Goal: Task Accomplishment & Management: Manage account settings

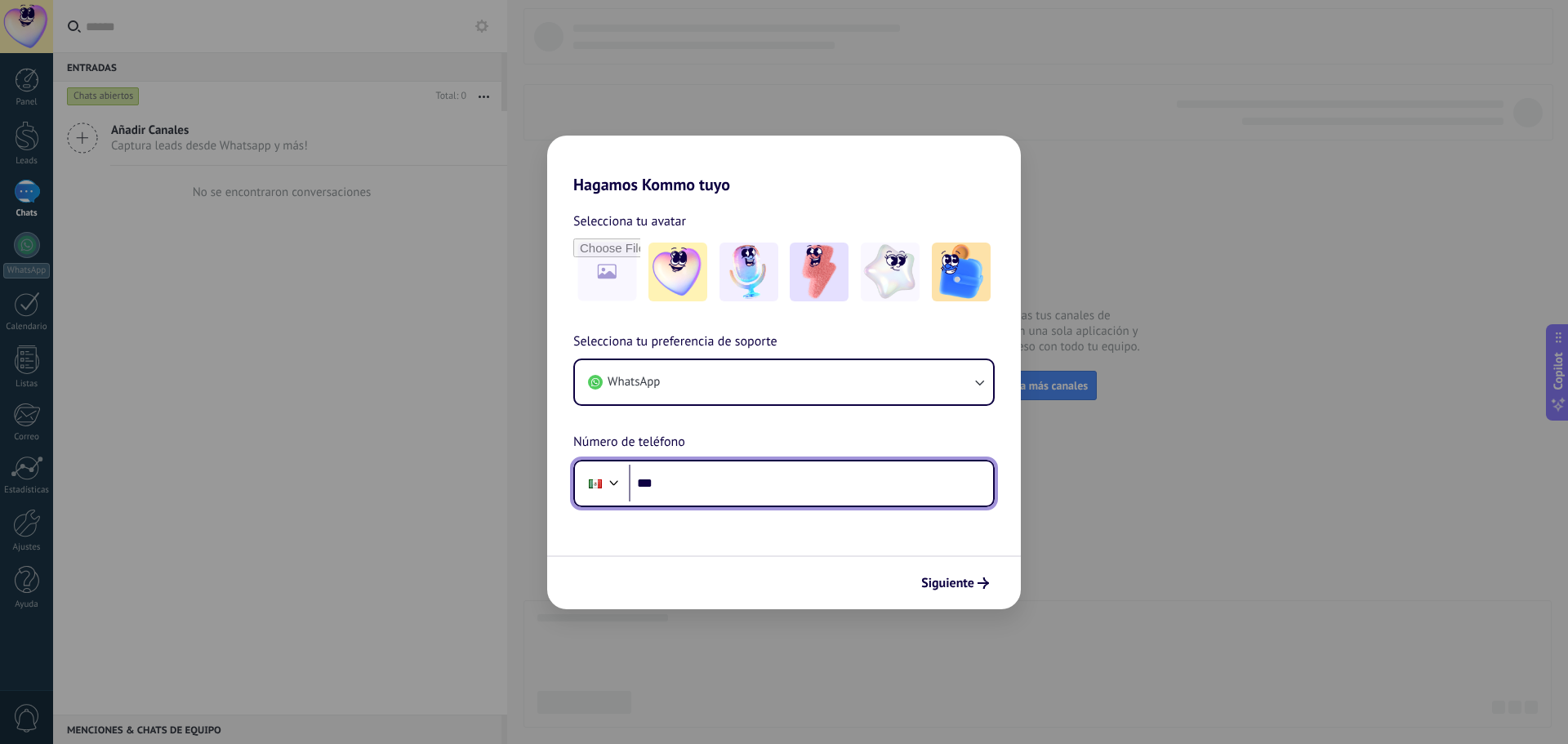
click at [714, 485] on input "***" at bounding box center [811, 484] width 364 height 38
type input "**********"
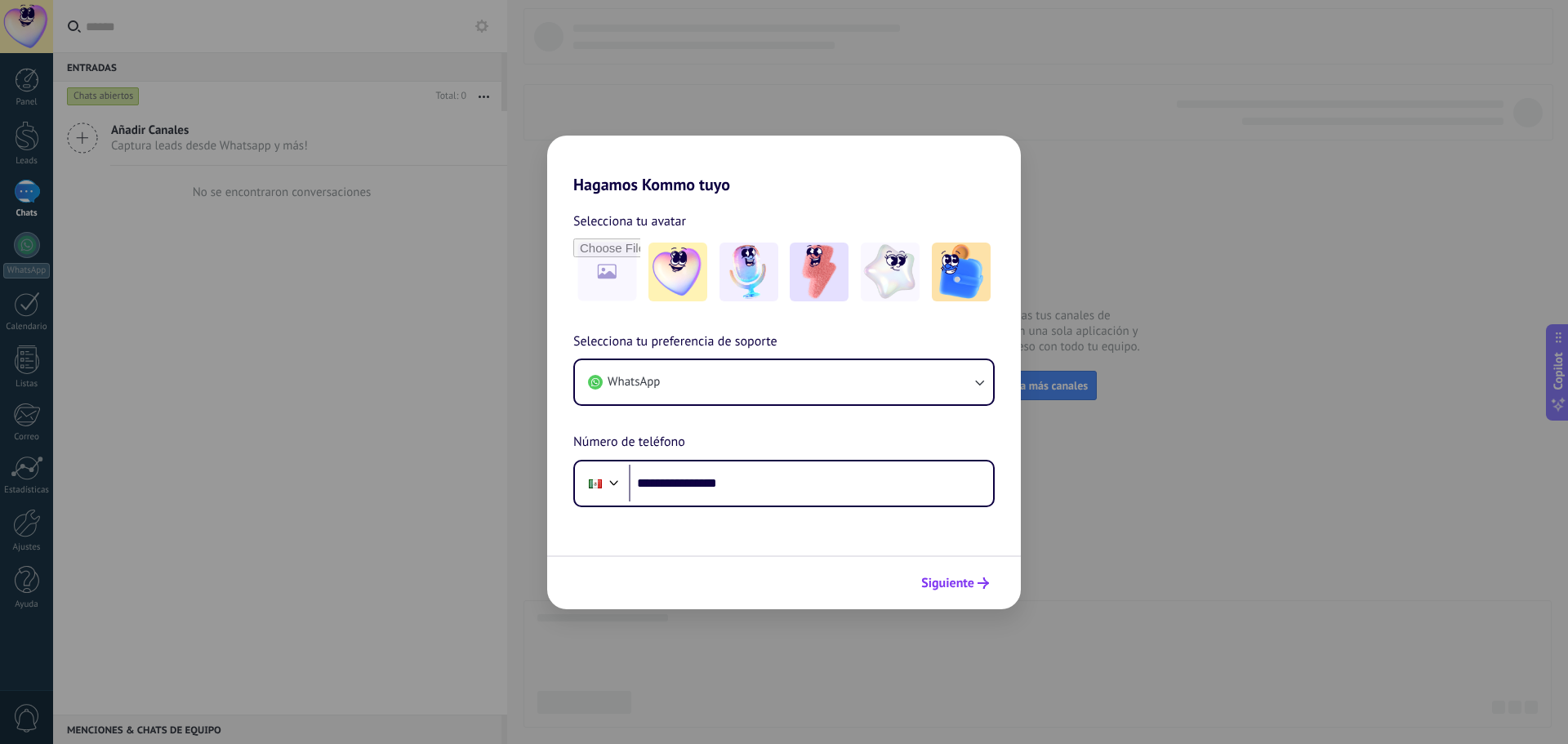
click at [962, 583] on span "Siguiente" at bounding box center [947, 583] width 53 height 12
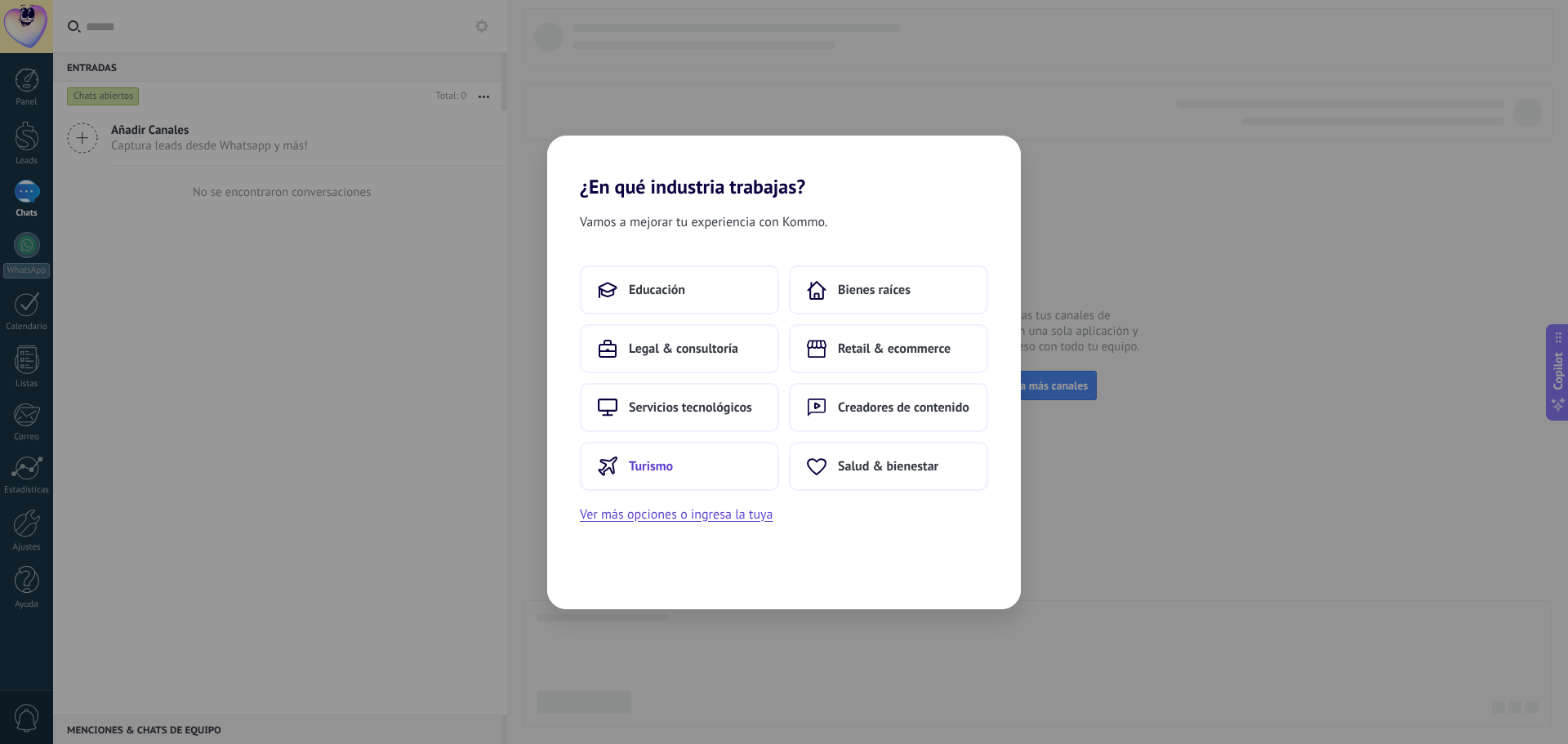
click at [649, 467] on span "Turismo" at bounding box center [651, 466] width 44 height 16
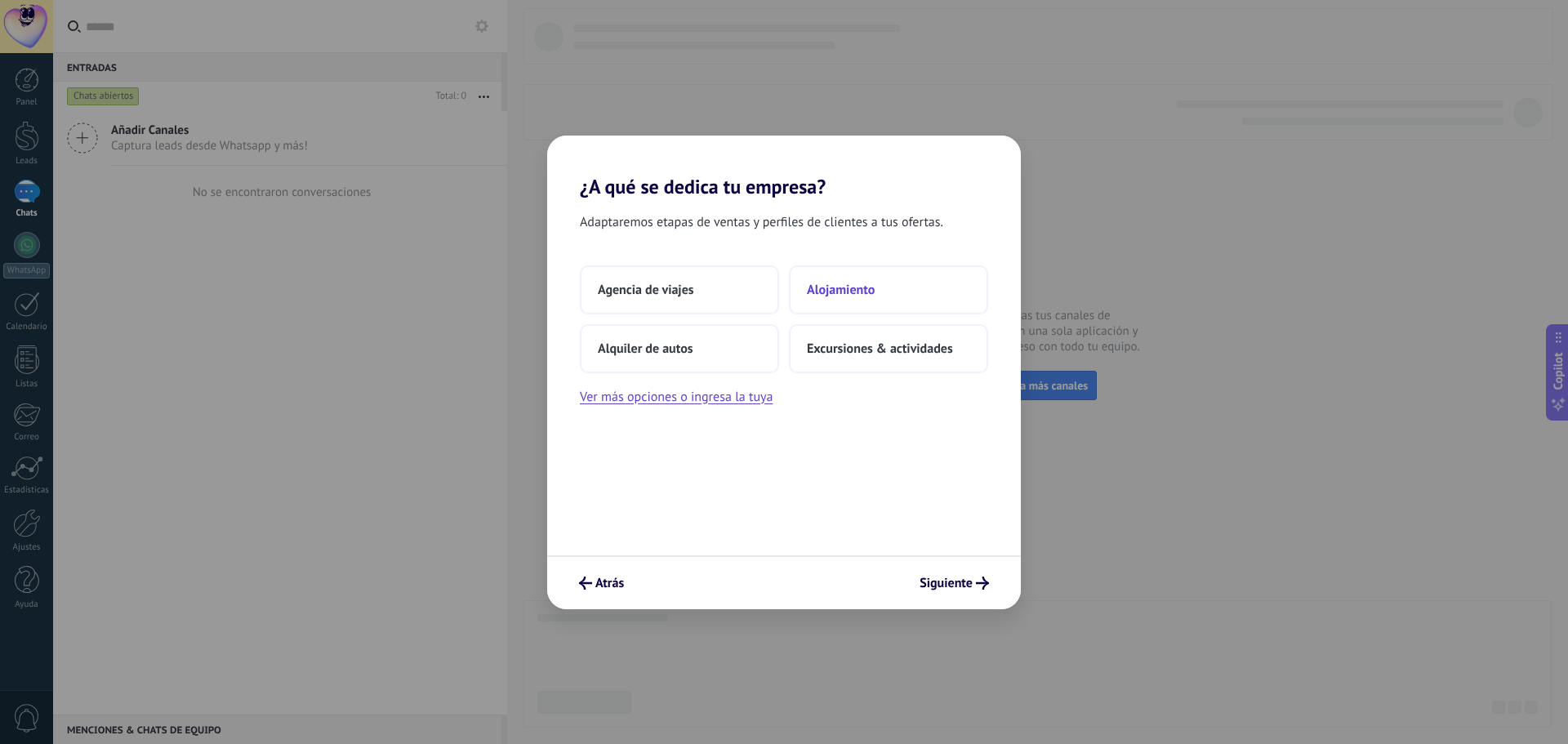
click at [819, 292] on span "Alojamiento" at bounding box center [840, 290] width 68 height 16
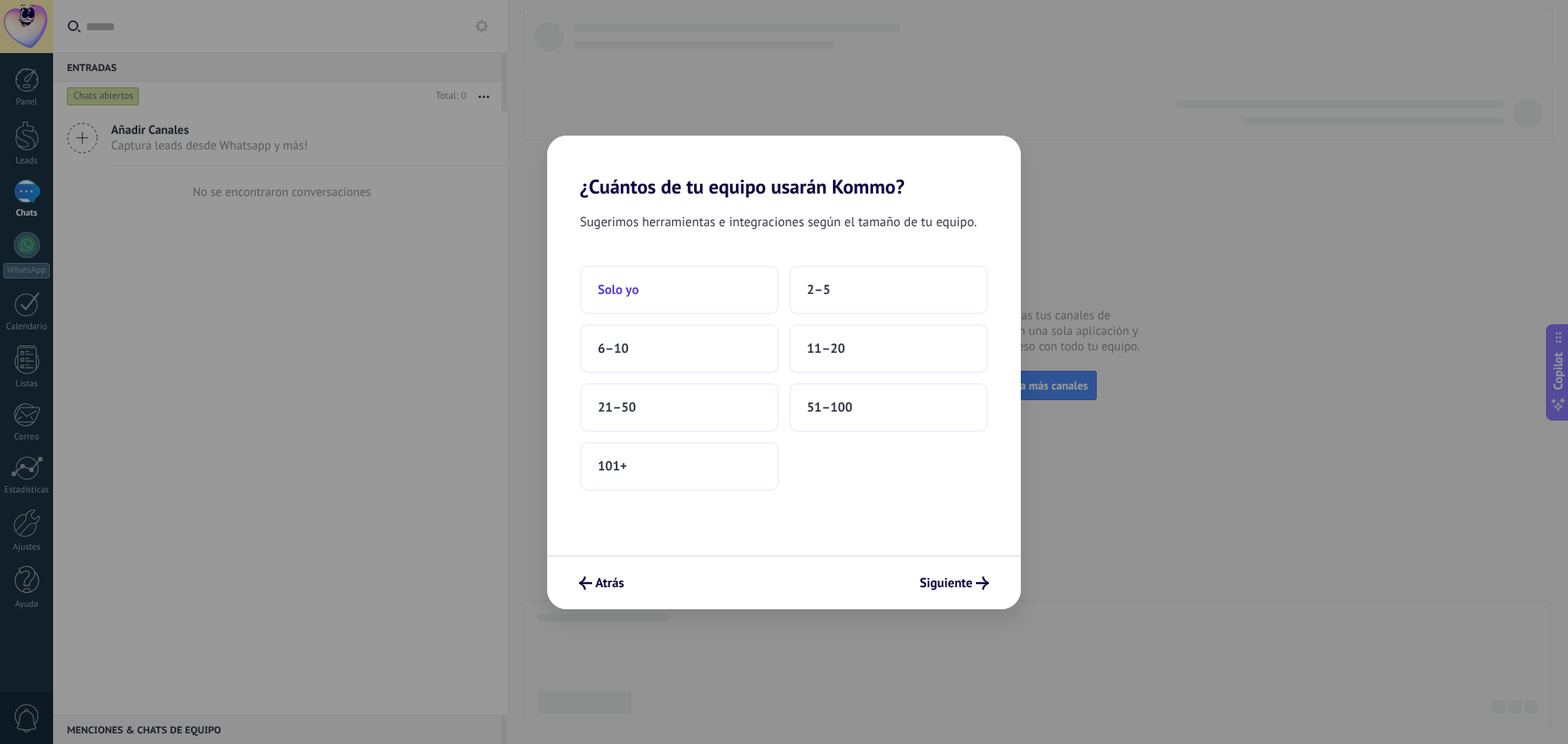
click at [631, 287] on span "Solo yo" at bounding box center [617, 290] width 41 height 16
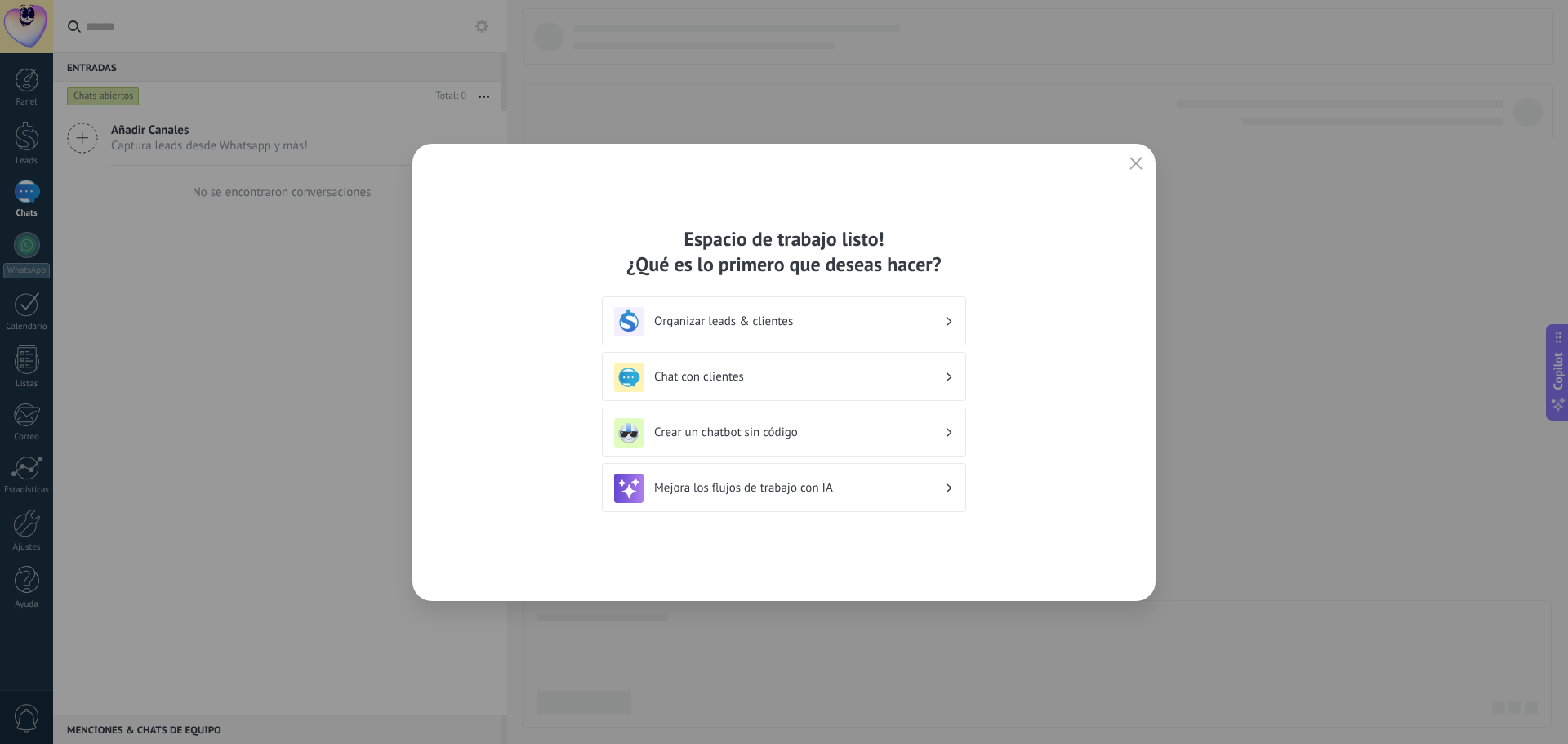
click at [880, 320] on h3 "Organizar leads & clientes" at bounding box center [799, 321] width 290 height 15
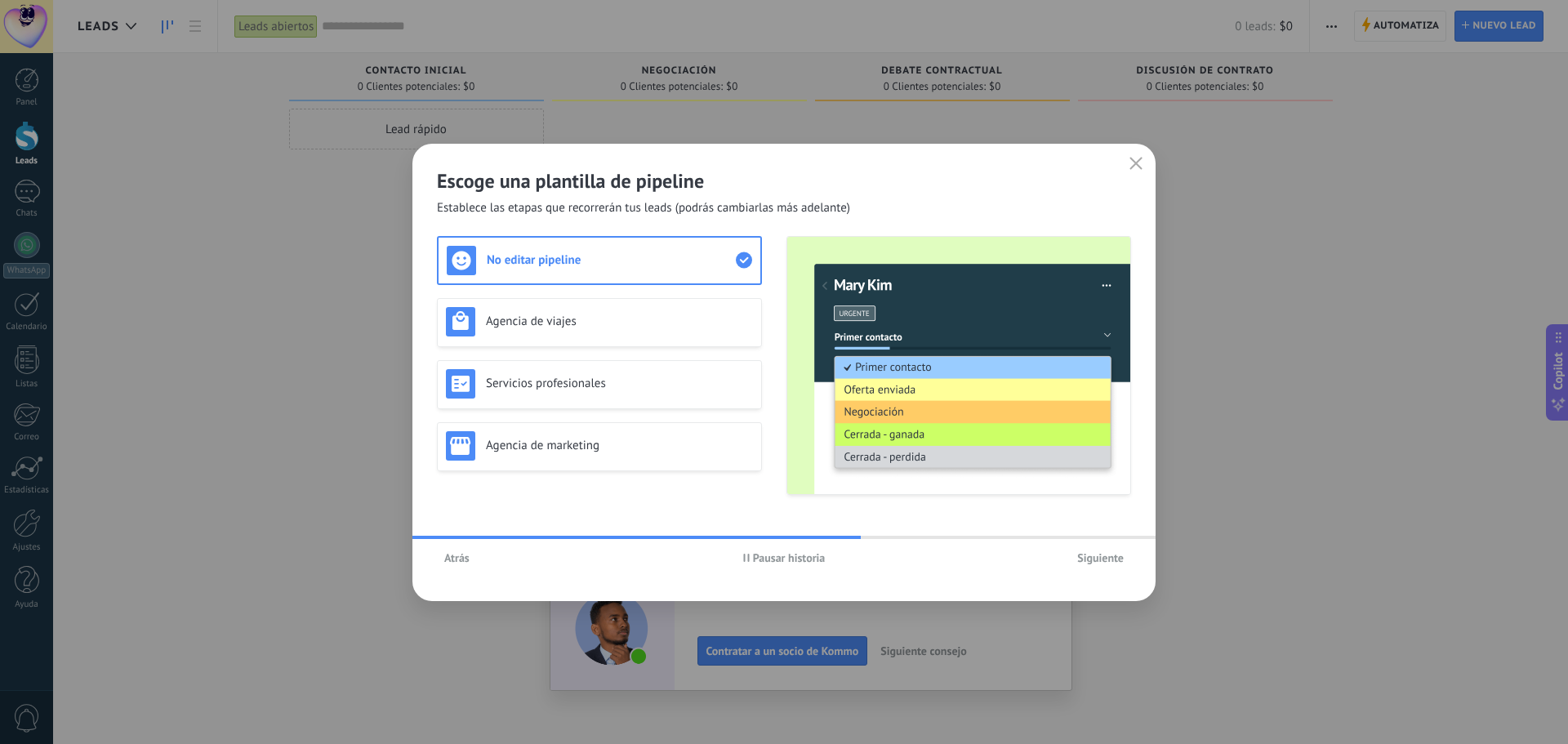
click at [1107, 555] on span "Siguiente" at bounding box center [1100, 558] width 47 height 12
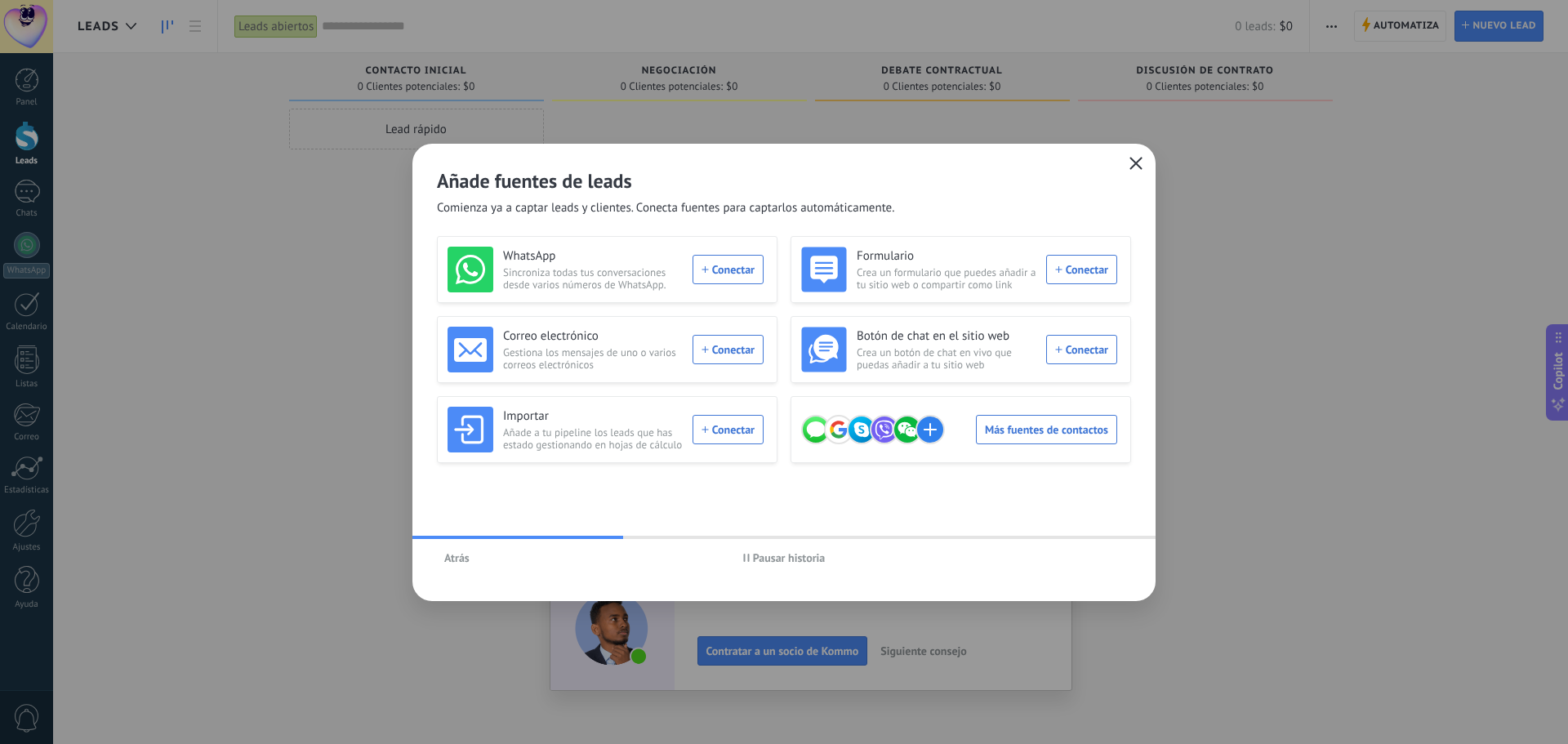
click at [1140, 163] on icon "button" at bounding box center [1135, 163] width 13 height 13
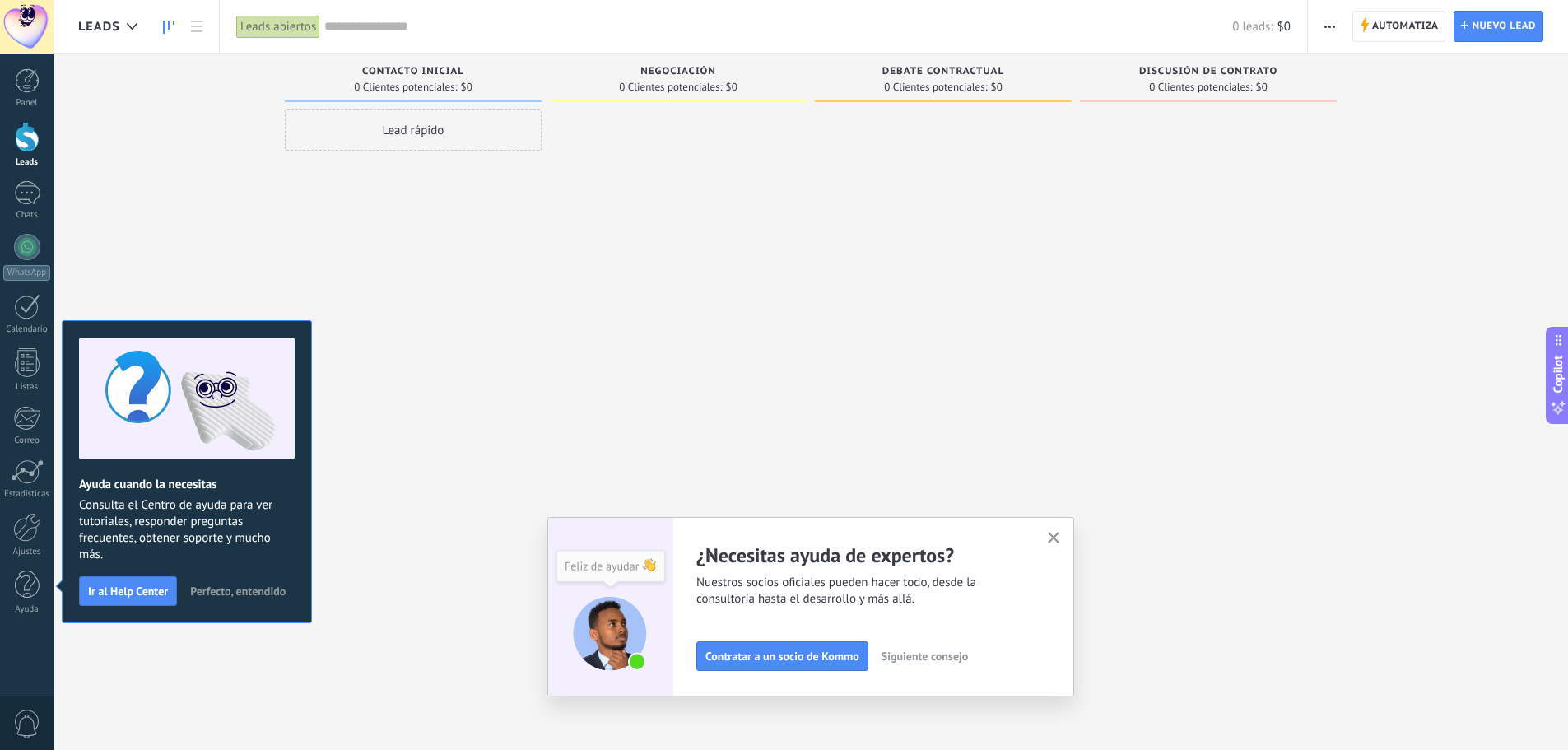
click at [678, 183] on div at bounding box center [678, 377] width 257 height 535
click at [540, 100] on div "Contacto inicial 0 Clientes potenciales: $0" at bounding box center [413, 77] width 257 height 48
click at [683, 58] on div "Negociación 0 Clientes potenciales: $0" at bounding box center [678, 77] width 257 height 48
click at [685, 74] on span "Negociación" at bounding box center [678, 71] width 75 height 12
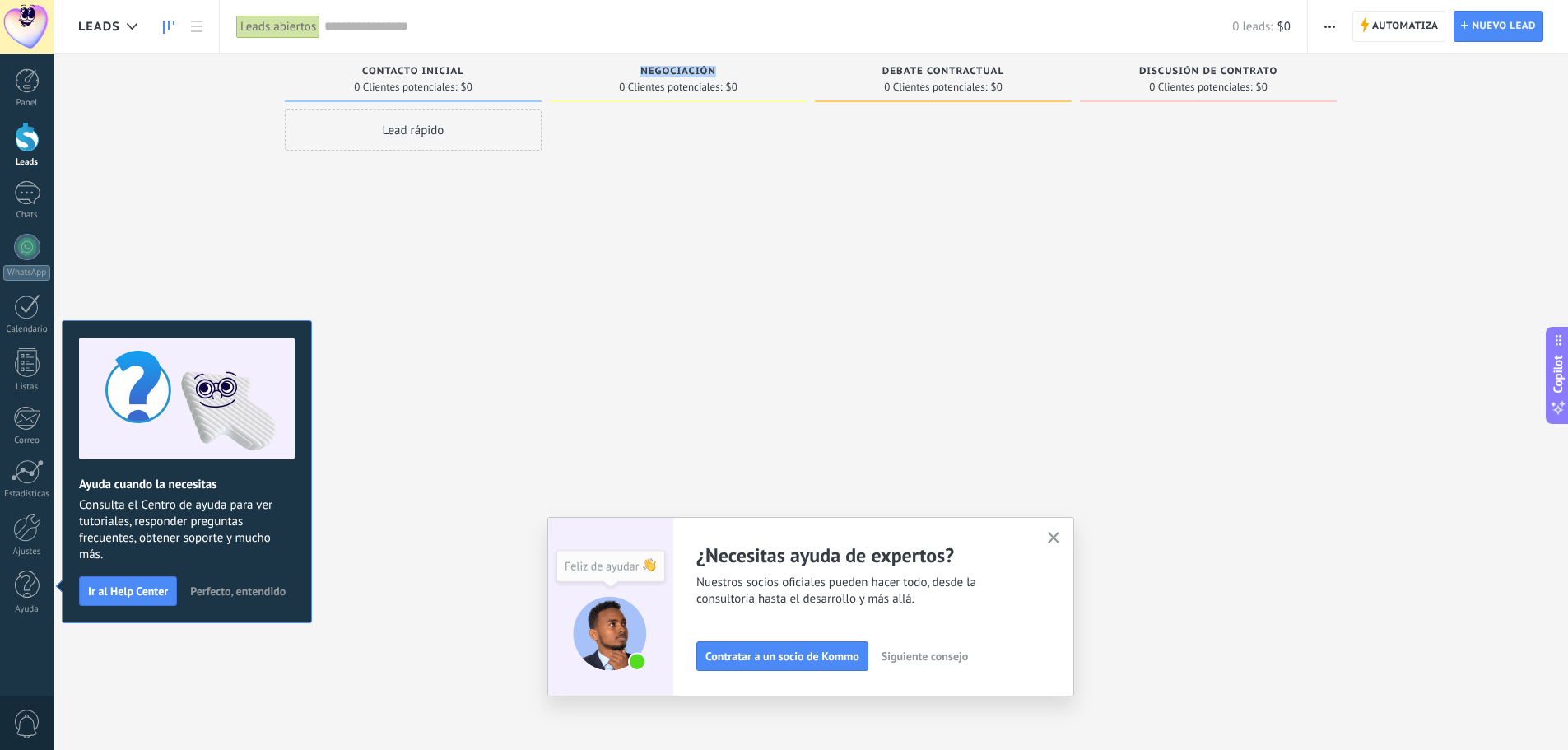
click at [685, 74] on span "Negociación" at bounding box center [678, 71] width 75 height 12
click at [782, 364] on div at bounding box center [678, 377] width 257 height 535
click at [1333, 23] on span "button" at bounding box center [1330, 26] width 11 height 31
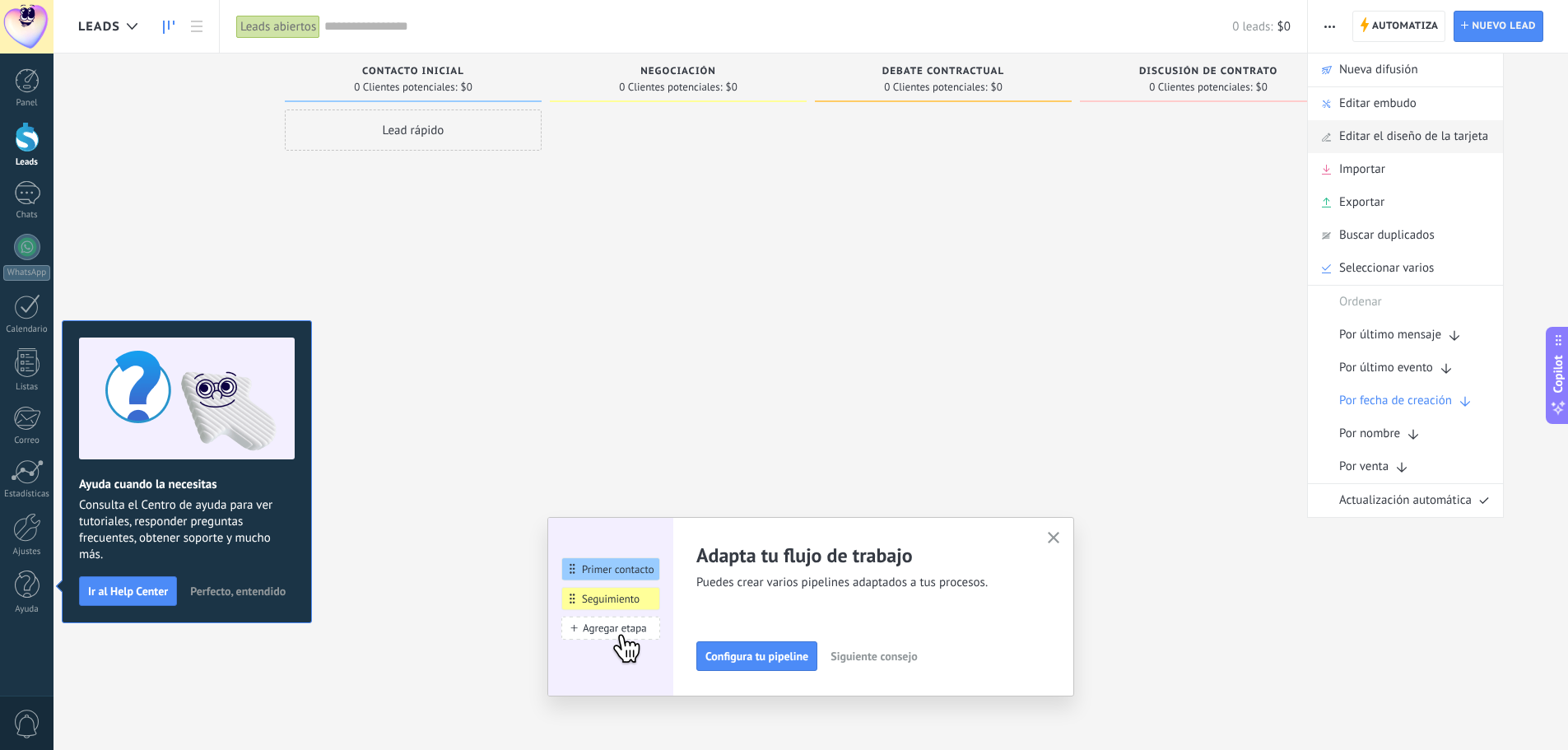
click at [1396, 135] on span "Editar el diseño de la tarjeta" at bounding box center [1414, 136] width 149 height 33
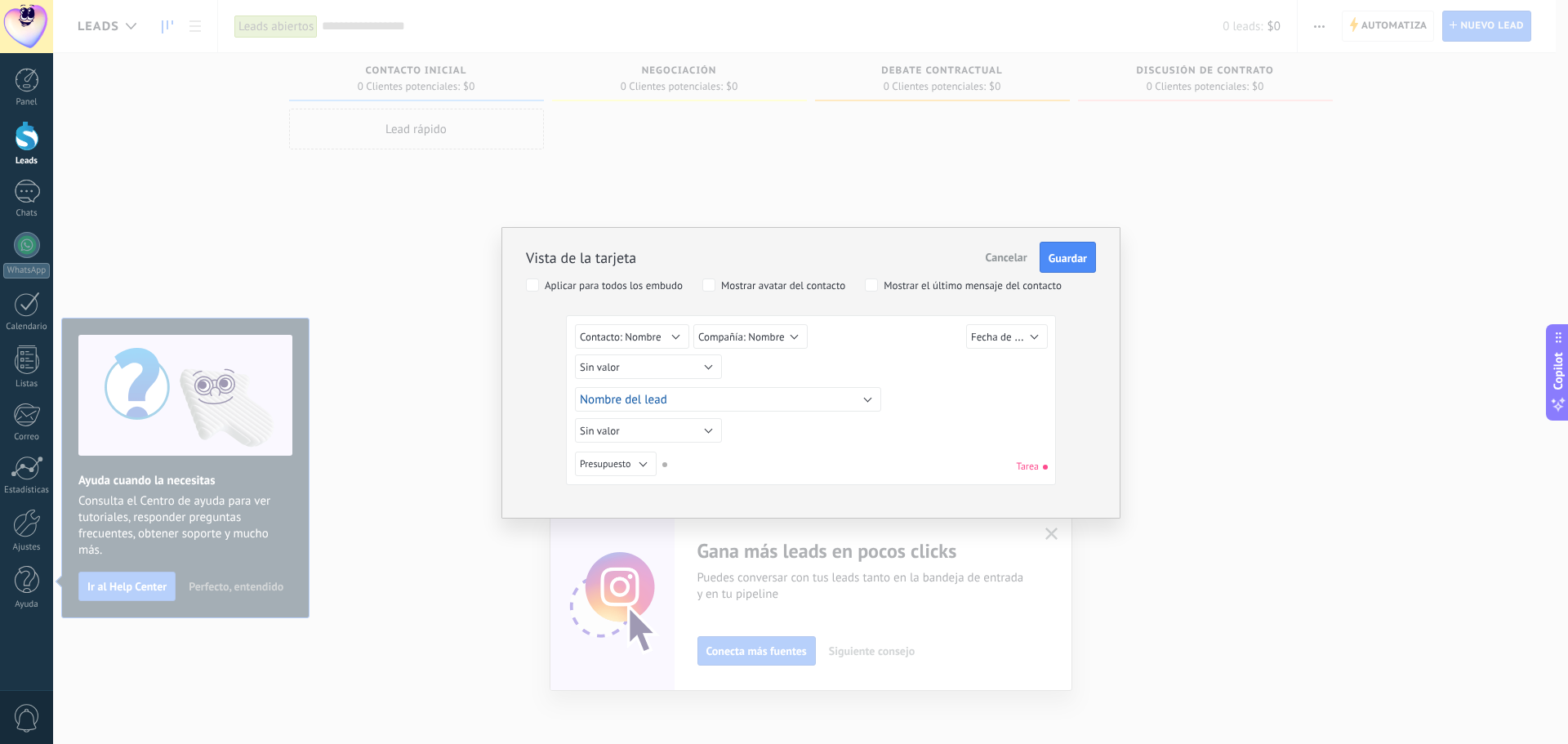
click at [995, 254] on span "Cancelar" at bounding box center [1007, 257] width 41 height 14
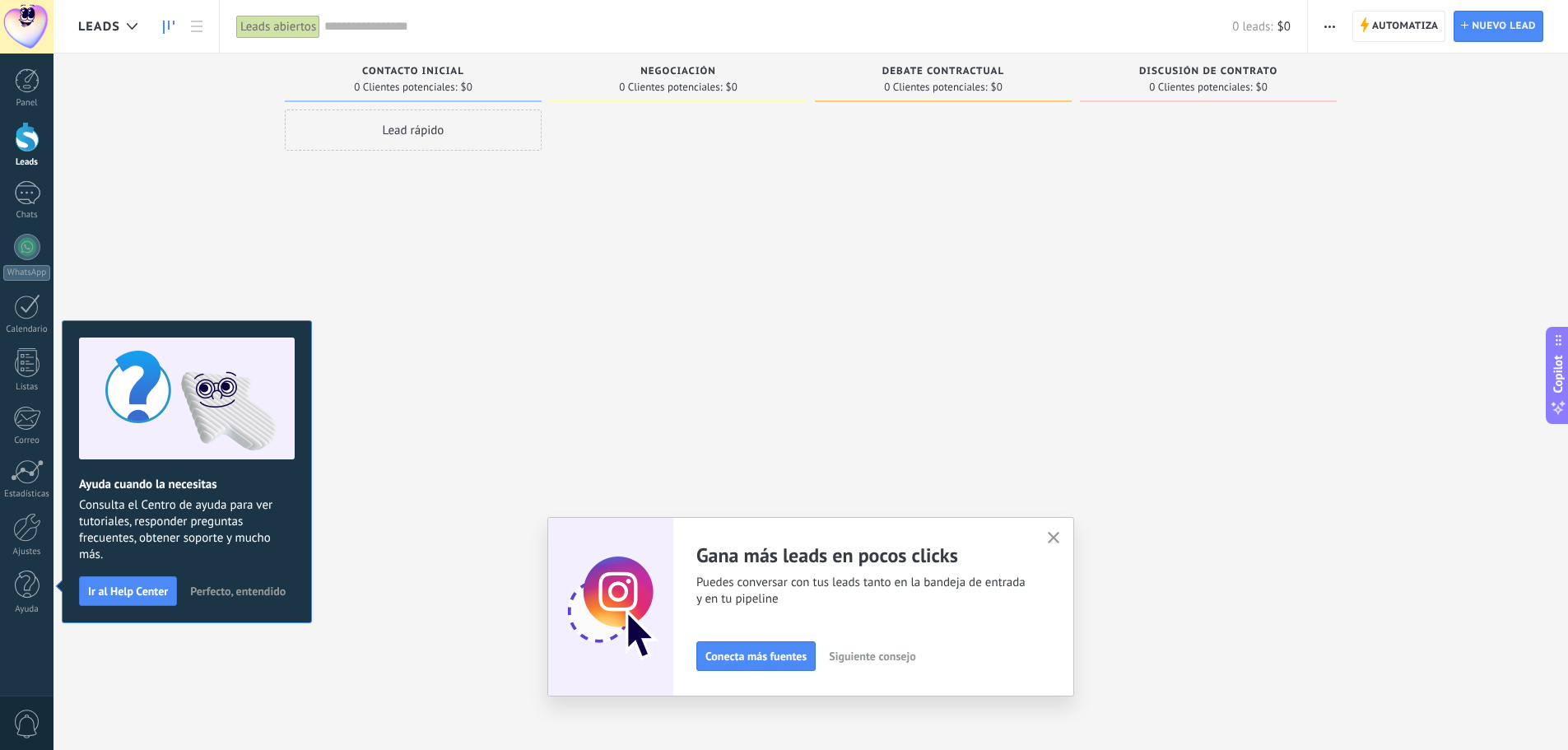
click at [1337, 30] on button "button" at bounding box center [1330, 26] width 24 height 31
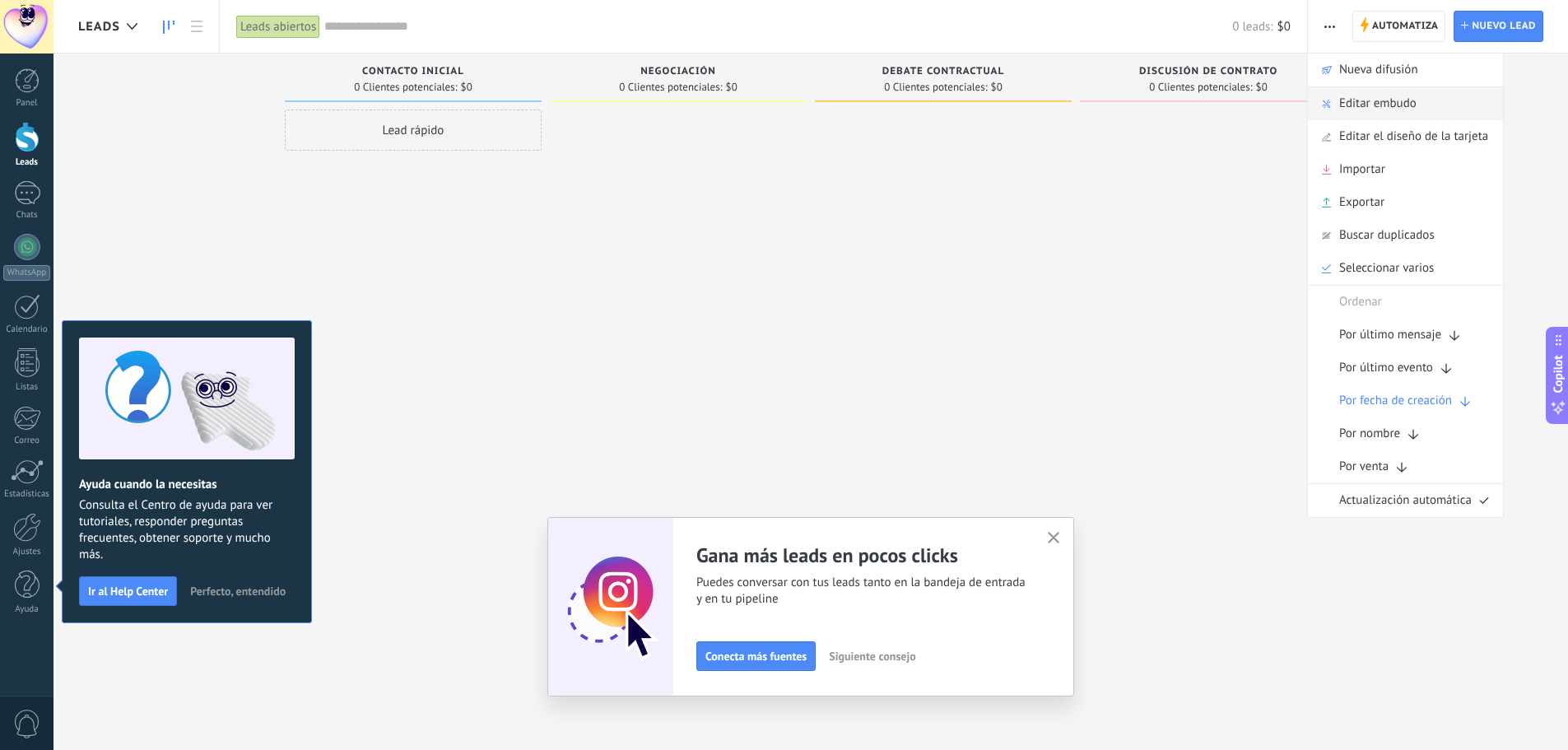
click at [1377, 99] on span "Editar embudo" at bounding box center [1377, 104] width 77 height 33
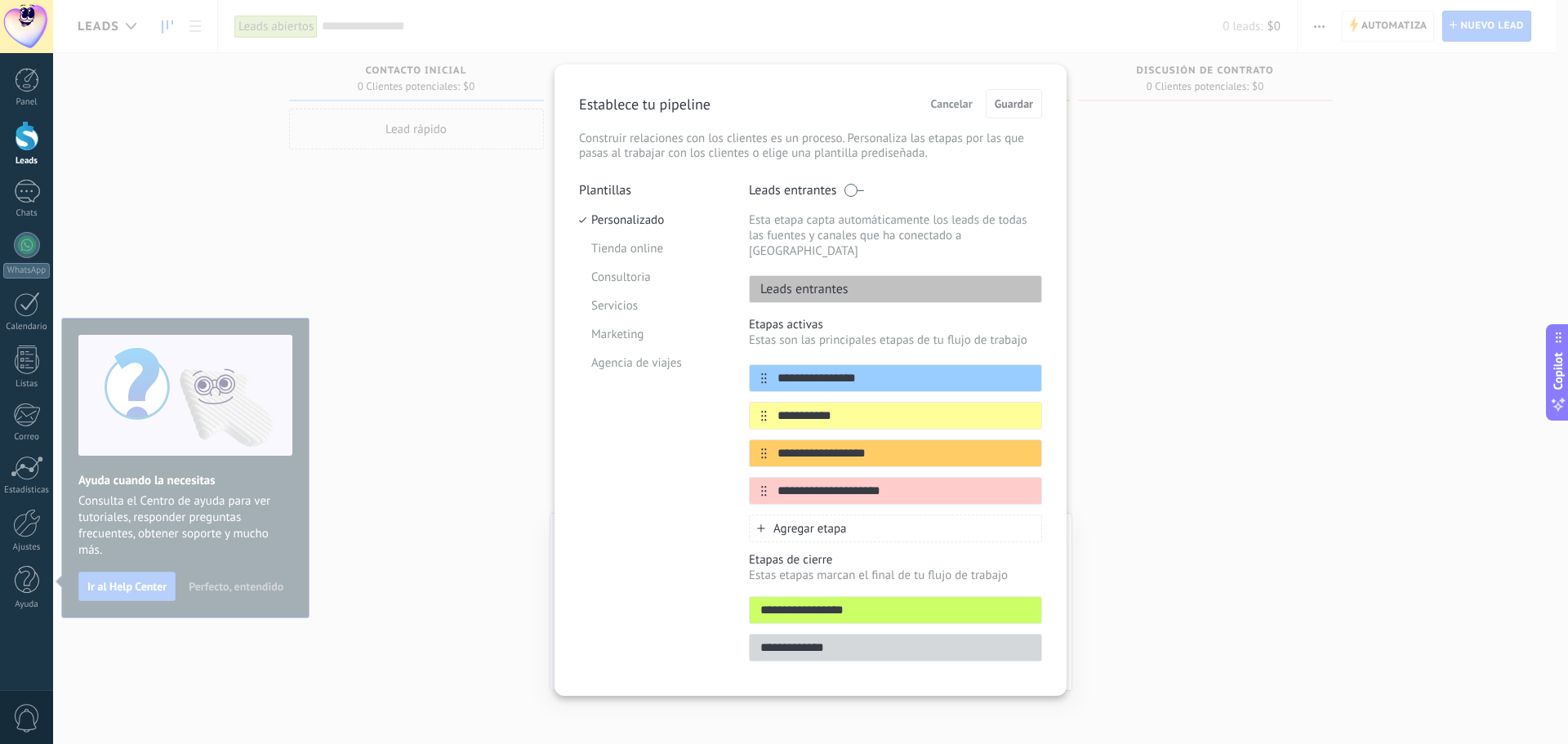
click at [0, 0] on icon at bounding box center [0, 0] width 0 height 0
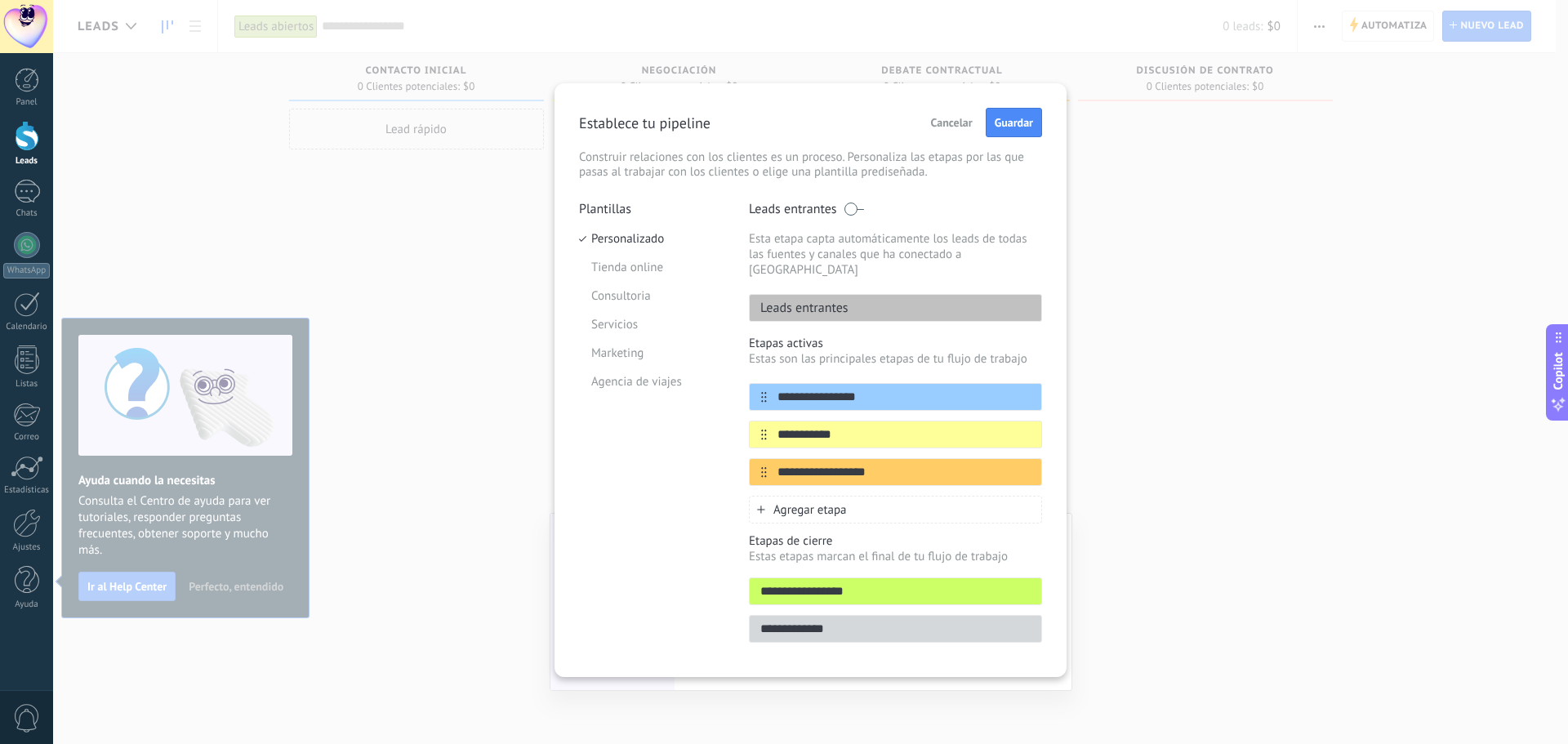
click at [790, 502] on span "Agregar etapa" at bounding box center [810, 509] width 74 height 15
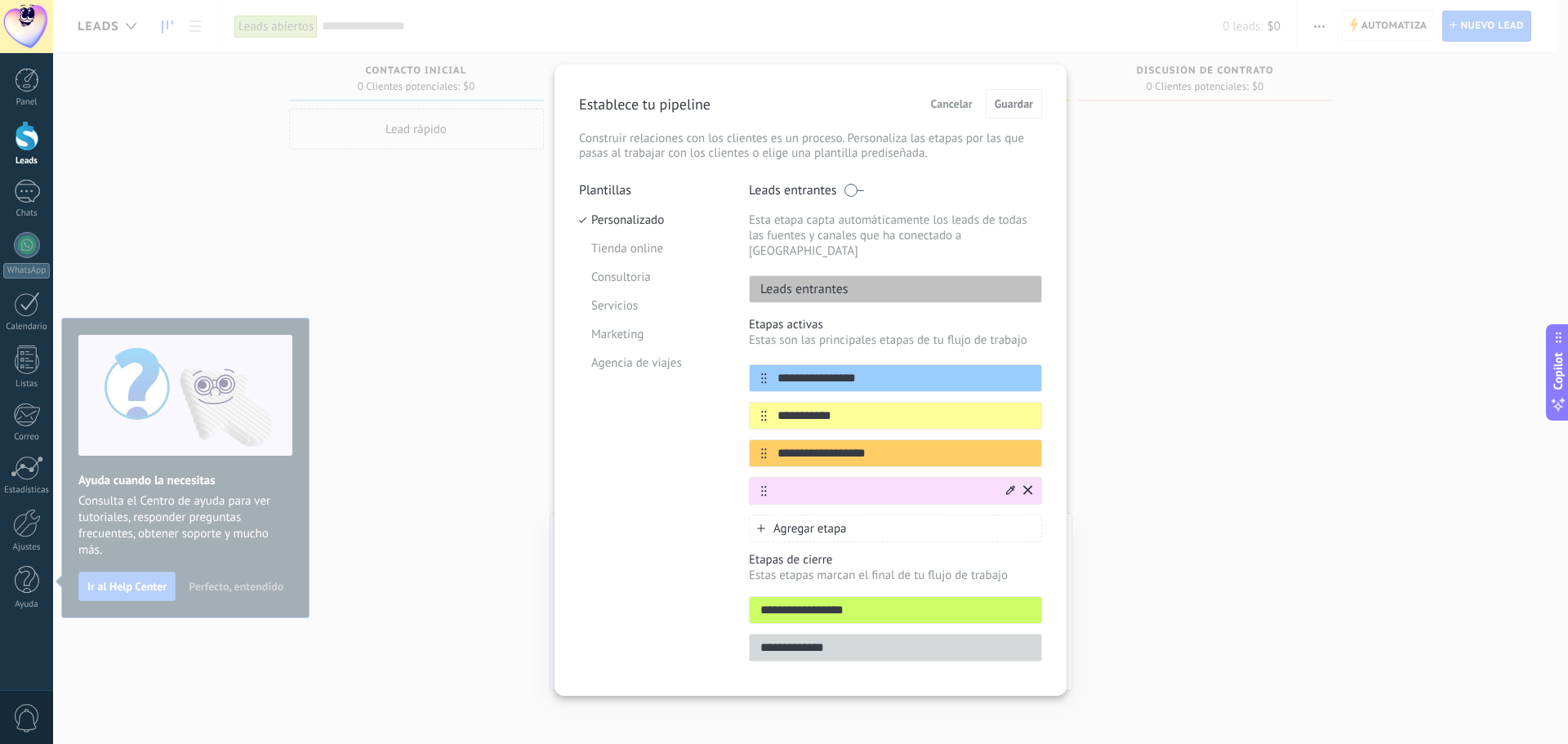
click at [1009, 485] on icon at bounding box center [1010, 489] width 9 height 10
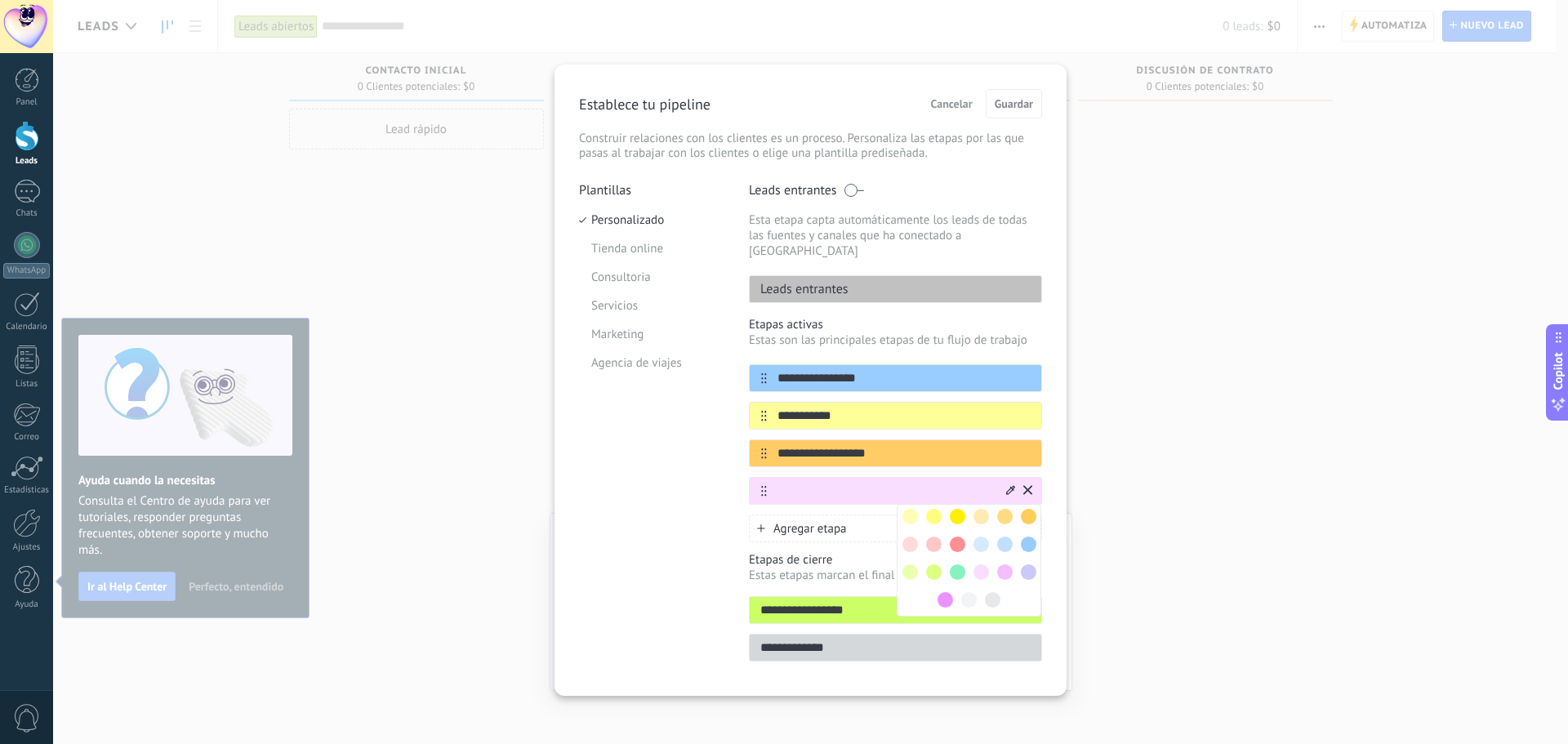
click at [956, 536] on span at bounding box center [957, 543] width 15 height 15
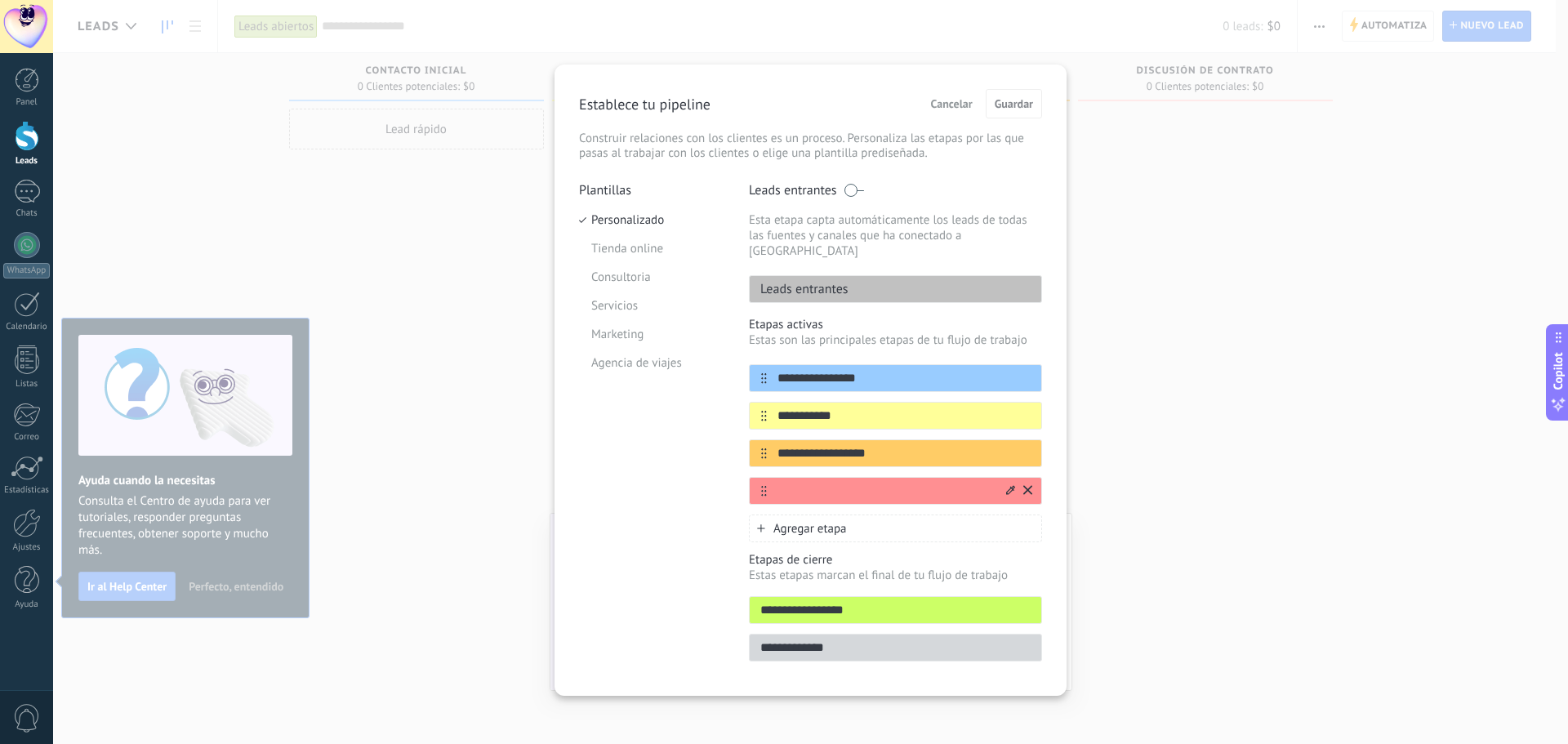
click at [913, 483] on input "text" at bounding box center [885, 491] width 237 height 17
type input "**********"
click at [1015, 113] on button "Guardar" at bounding box center [1014, 104] width 57 height 30
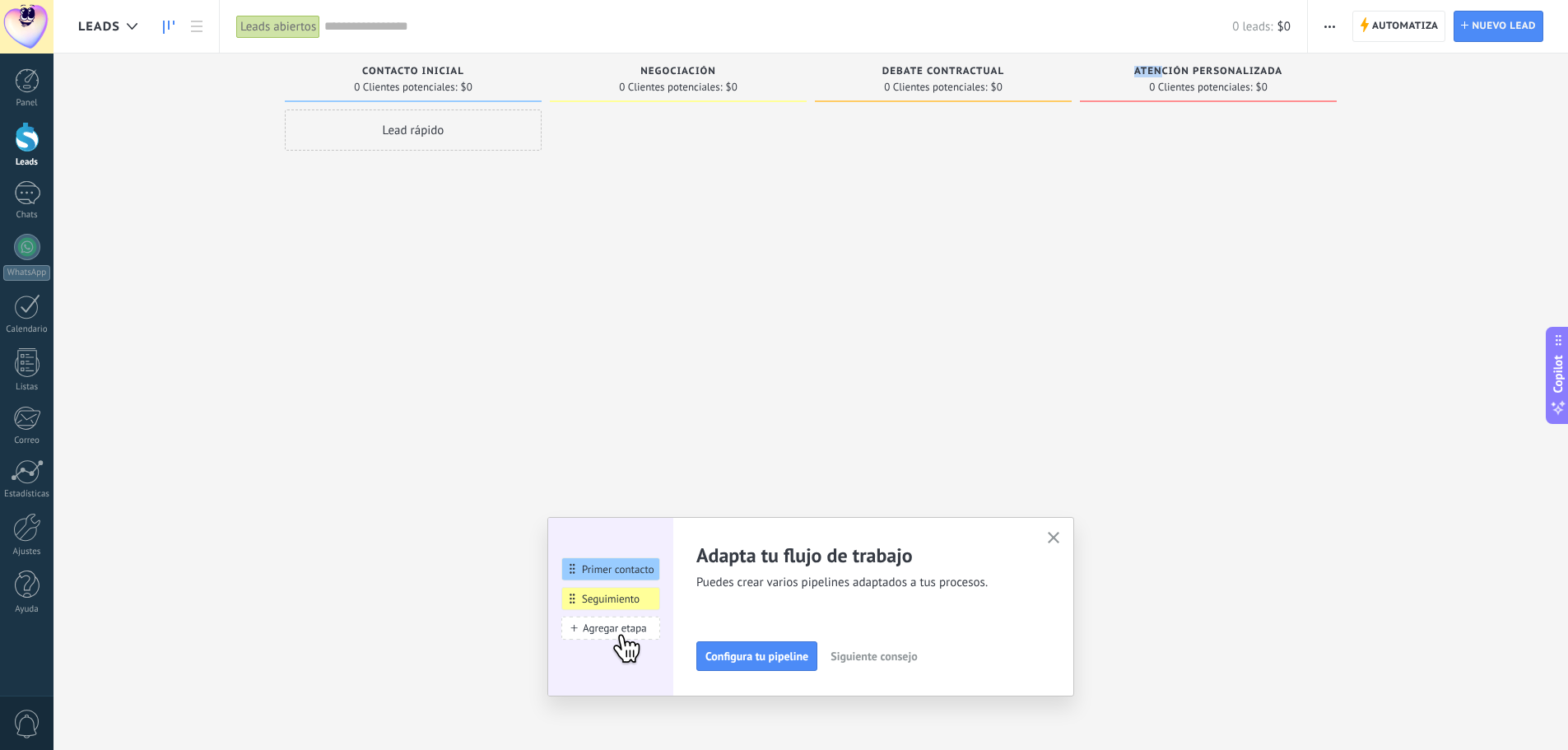
drag, startPoint x: 1160, startPoint y: 74, endPoint x: 1055, endPoint y: 180, distance: 149.2
click at [1052, 163] on div "Leads Entrantes Solicitudes: [PHONE_NUMBER] Contacto inicial 0 Clientes potenci…" at bounding box center [823, 349] width 1490 height 591
click at [1019, 323] on div at bounding box center [943, 377] width 257 height 535
click at [1338, 30] on button "button" at bounding box center [1330, 26] width 24 height 31
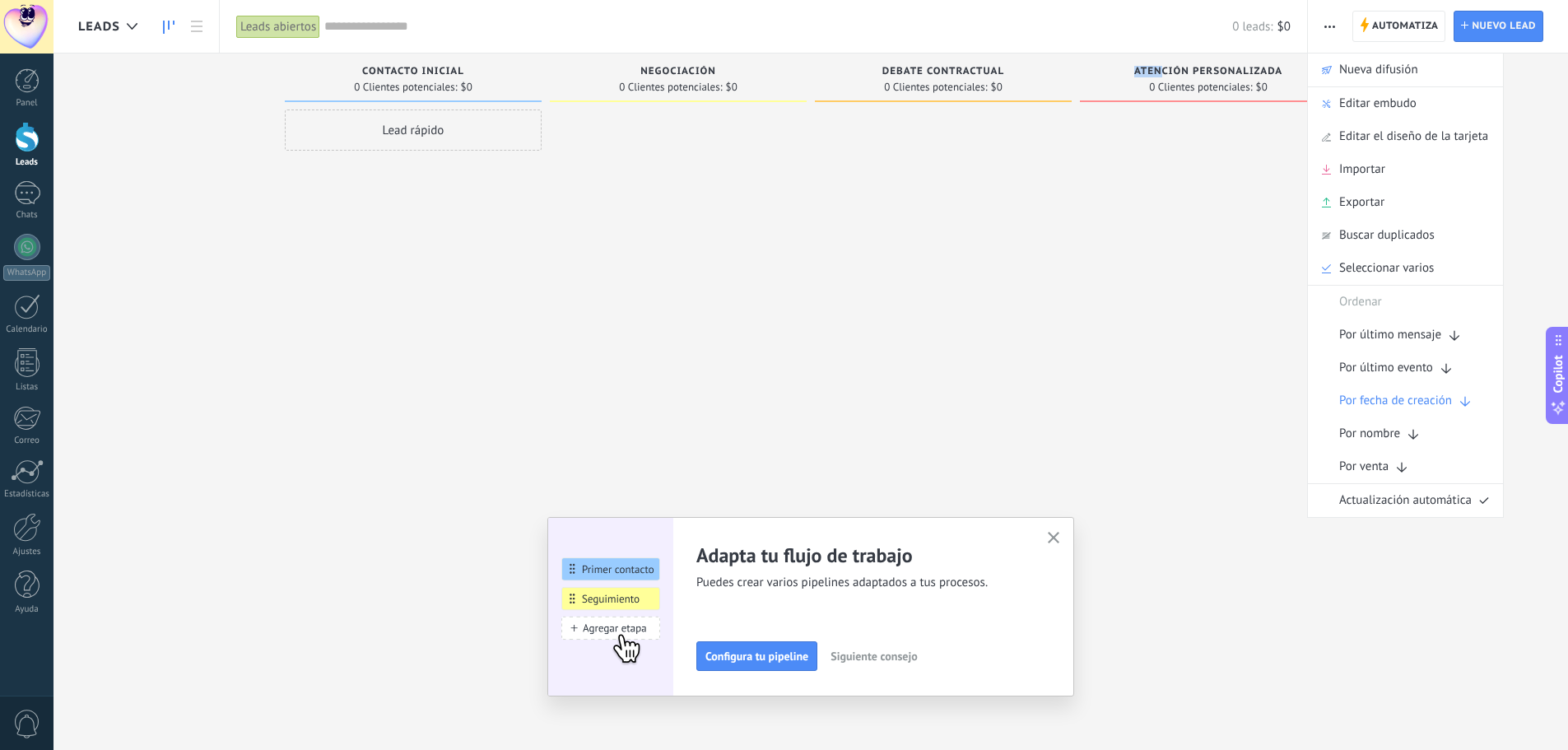
drag, startPoint x: 1382, startPoint y: 137, endPoint x: 1255, endPoint y: 140, distance: 127.0
click at [1135, 161] on div "Leads Leads abiertos Aplicar 0 leads: $0 Leads abiertos Mis leads Leads ganados…" at bounding box center [810, 389] width 1514 height 777
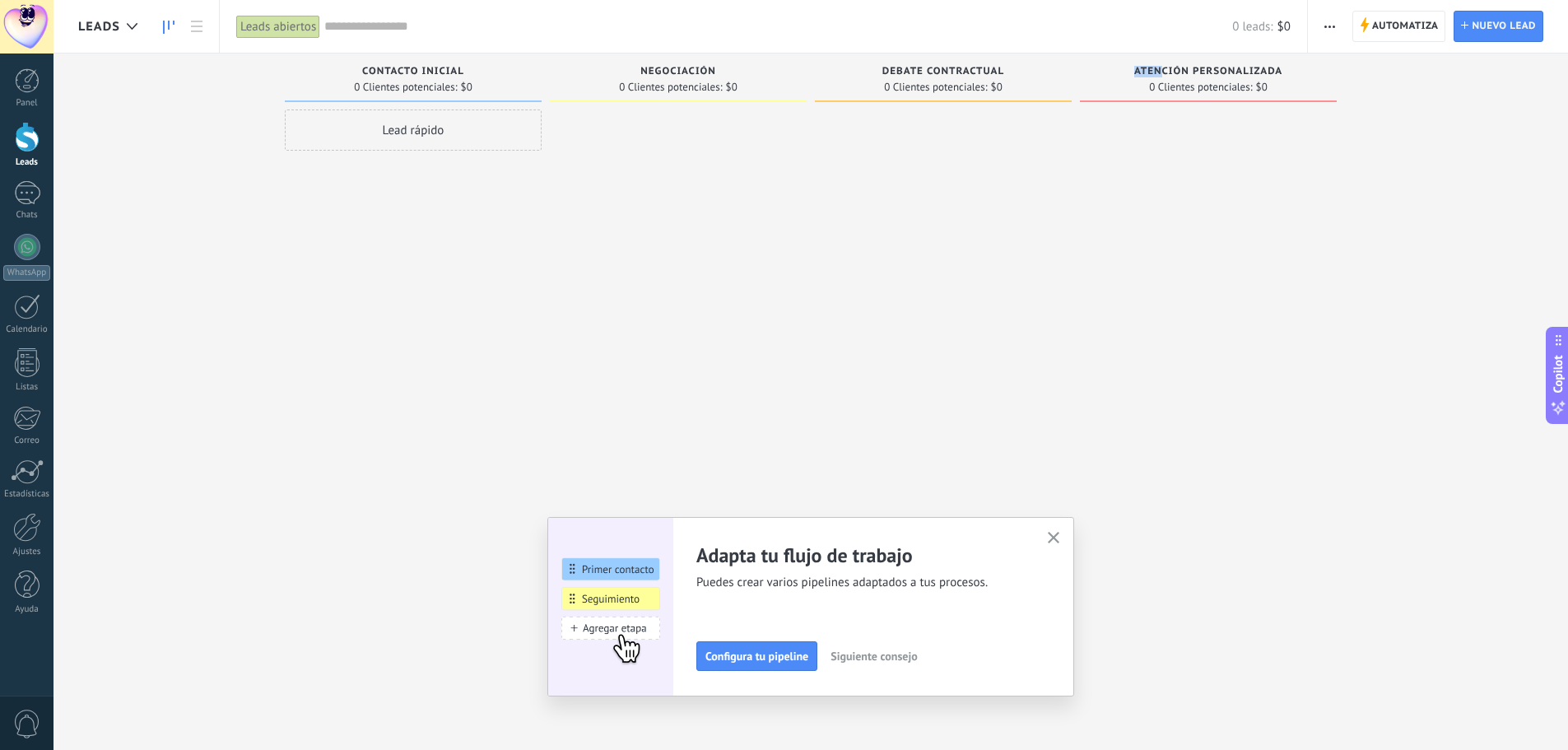
click at [1330, 32] on span "button" at bounding box center [1330, 26] width 11 height 31
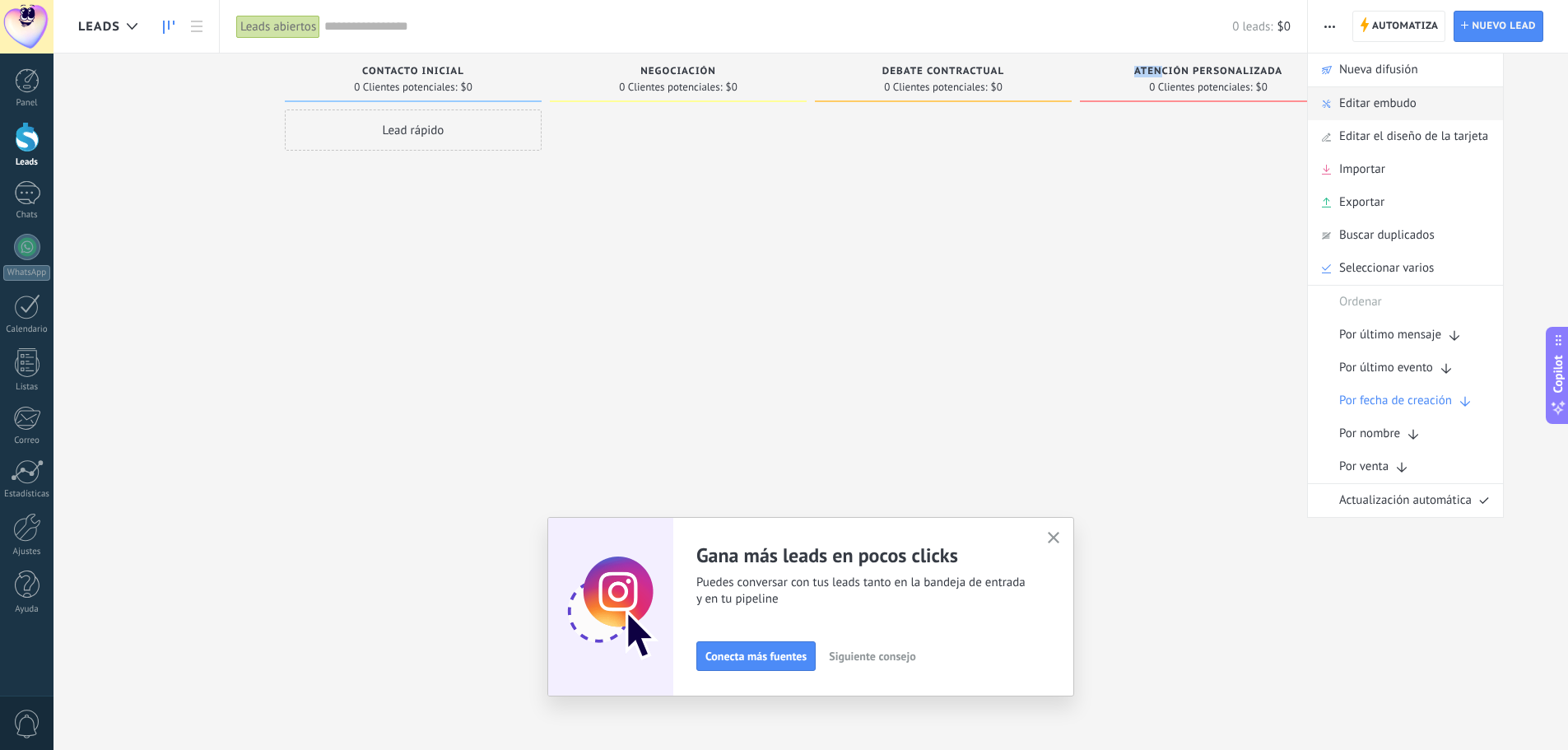
click at [1382, 102] on span "Editar embudo" at bounding box center [1377, 104] width 77 height 33
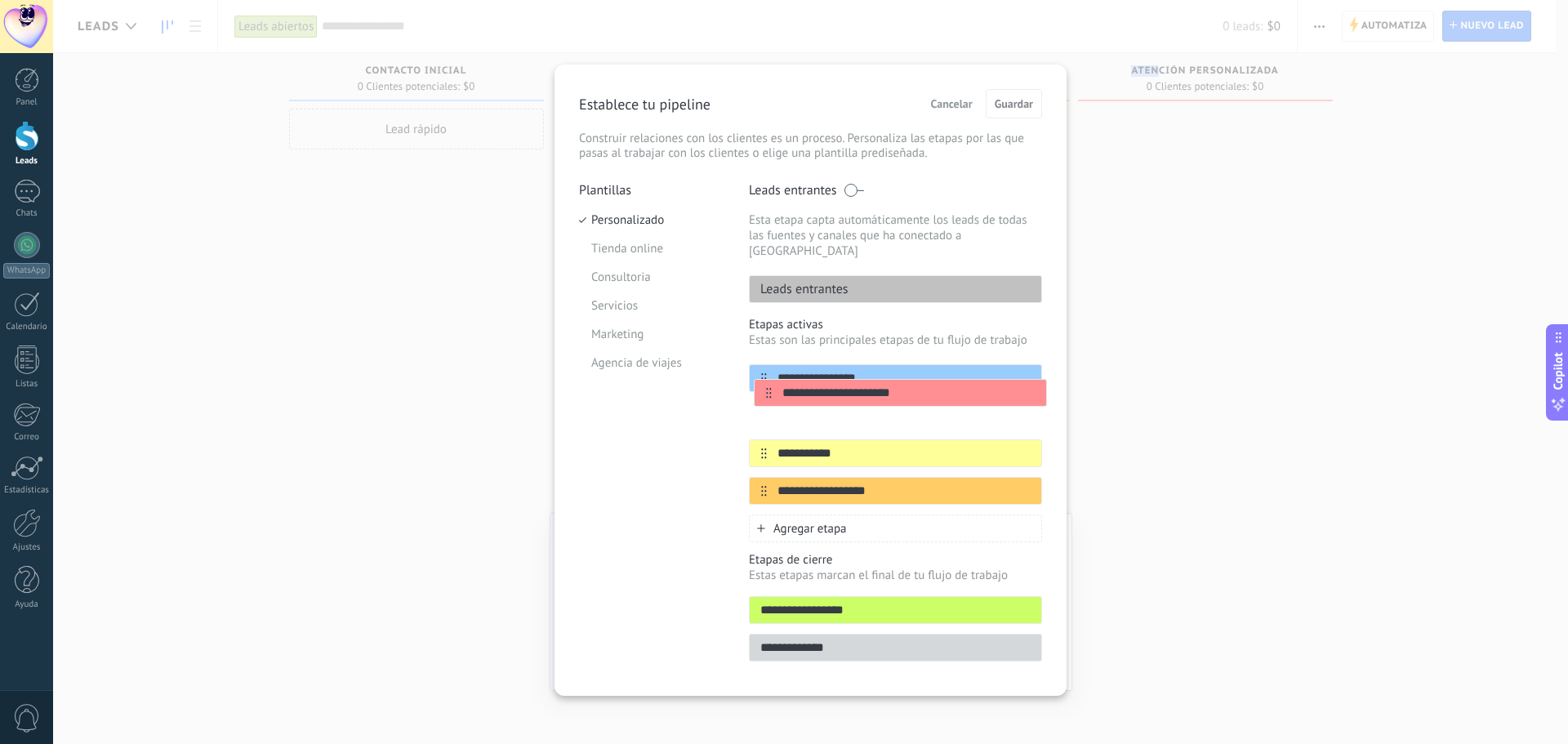
drag, startPoint x: 758, startPoint y: 475, endPoint x: 762, endPoint y: 386, distance: 89.1
click at [762, 386] on div "**********" at bounding box center [895, 434] width 293 height 141
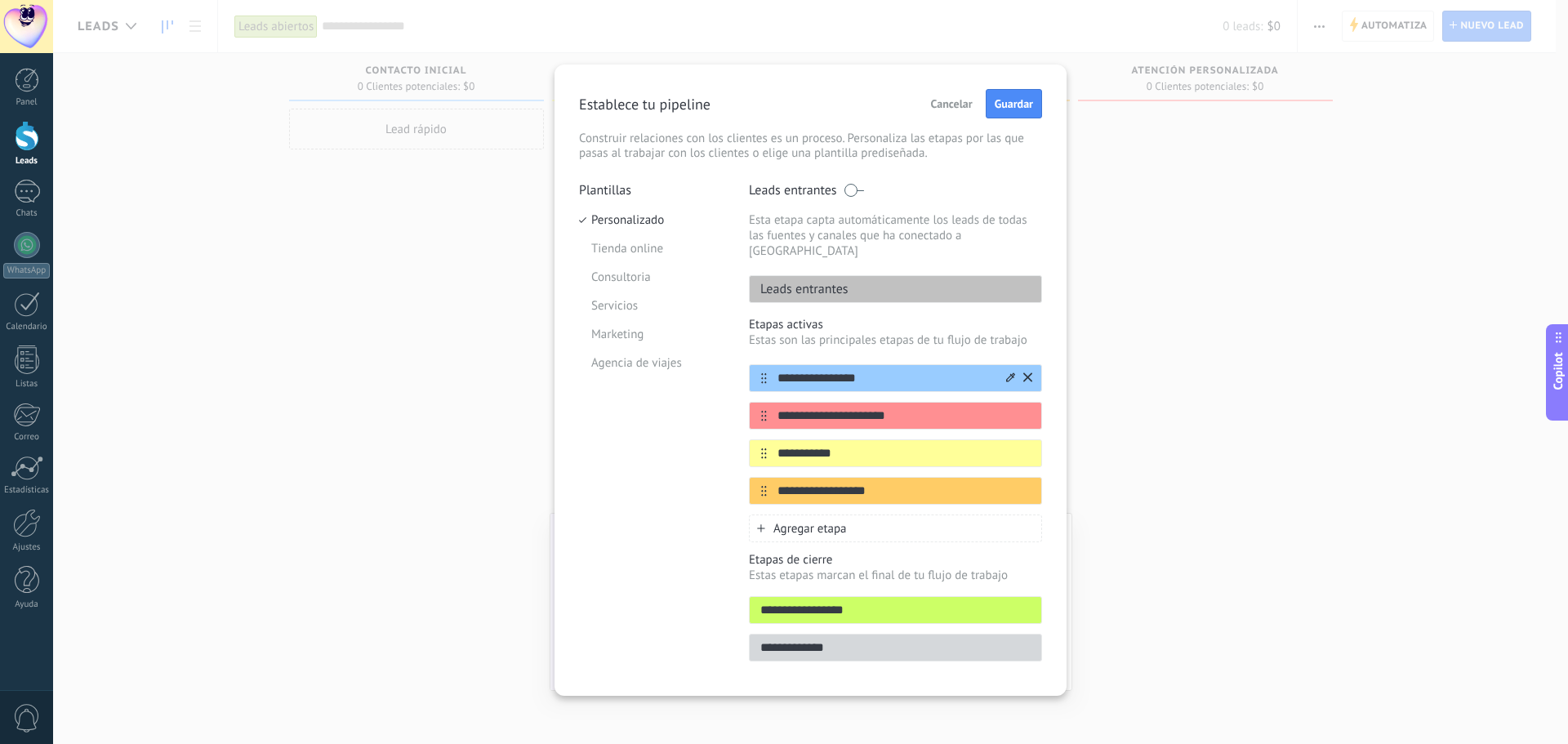
click at [854, 370] on input "**********" at bounding box center [885, 378] width 237 height 17
click at [861, 370] on input "**********" at bounding box center [885, 378] width 237 height 17
click at [853, 370] on input "**********" at bounding box center [885, 378] width 237 height 17
click at [964, 112] on button "Cancelar" at bounding box center [952, 103] width 57 height 24
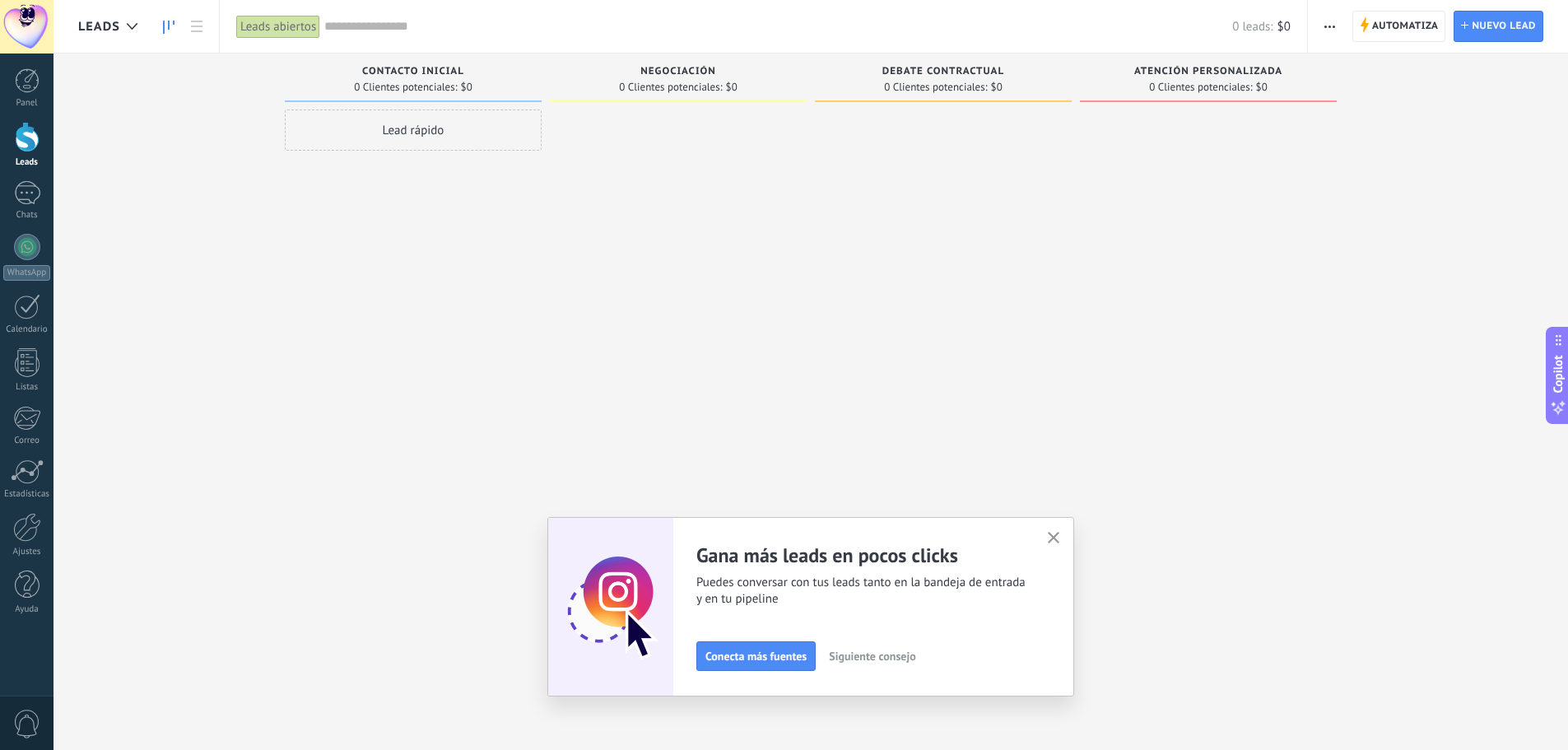
click at [1054, 537] on icon "button" at bounding box center [1055, 538] width 13 height 13
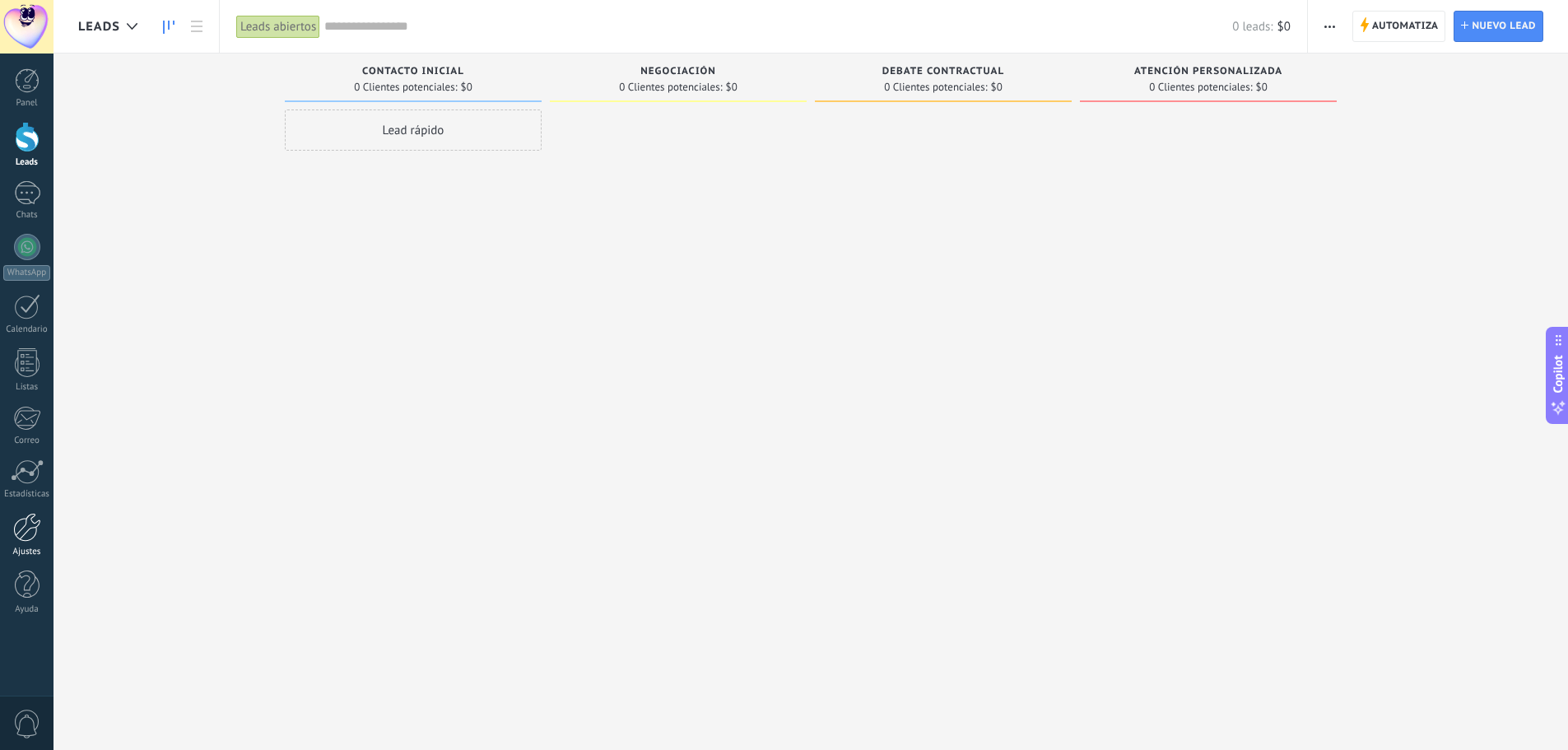
click at [43, 522] on link "Ajustes" at bounding box center [26, 535] width 54 height 44
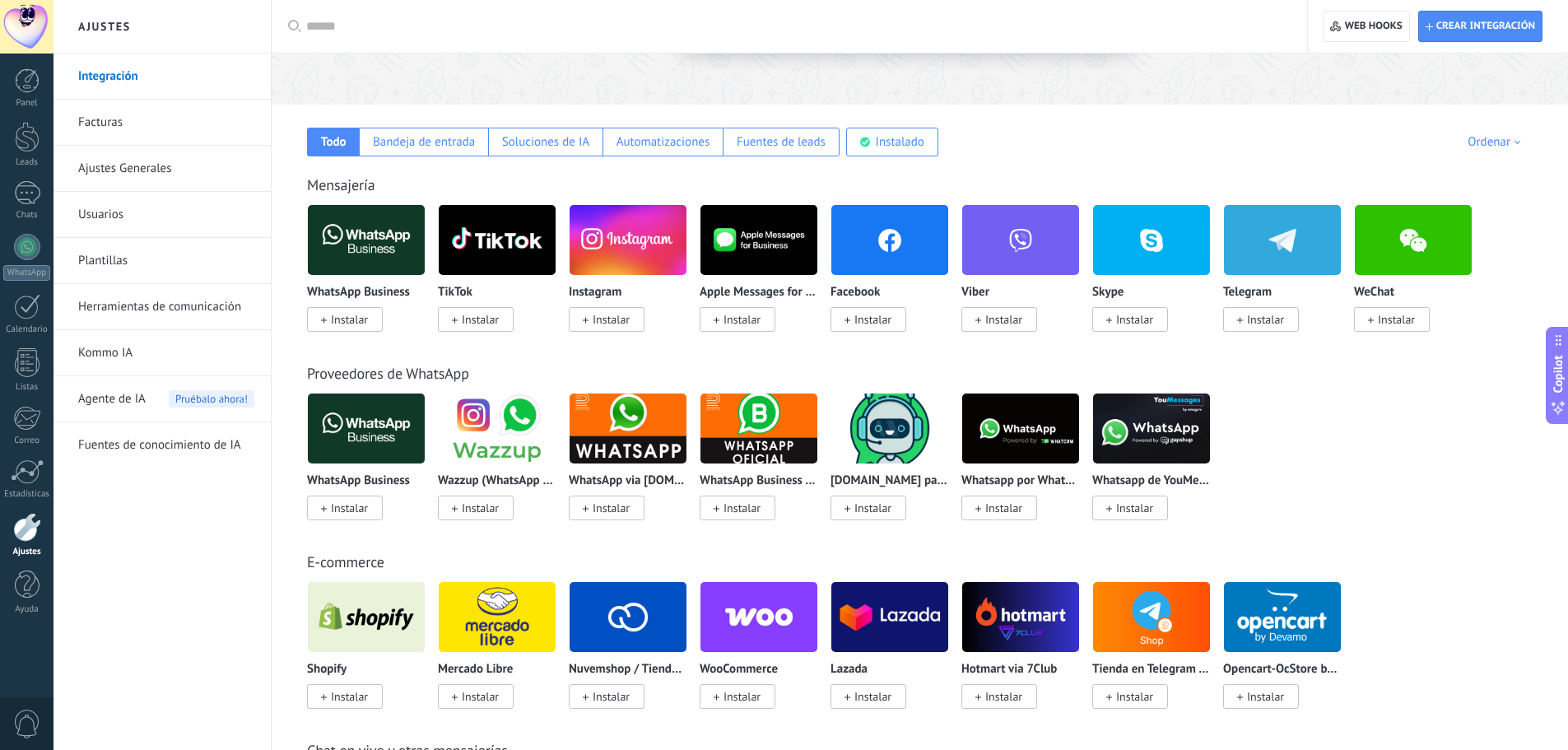
scroll to position [247, 0]
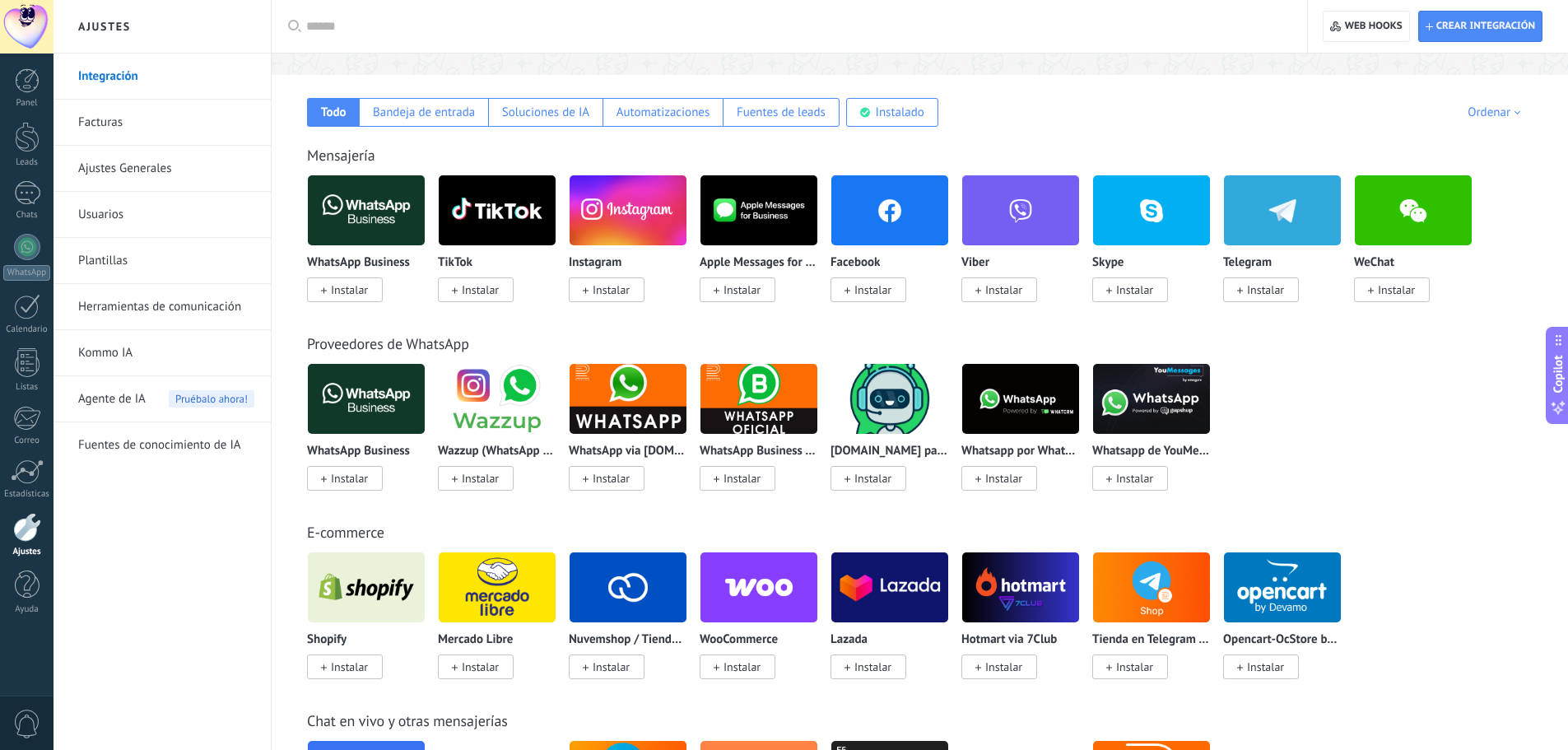
click at [1270, 295] on span "Instalar" at bounding box center [1265, 290] width 37 height 15
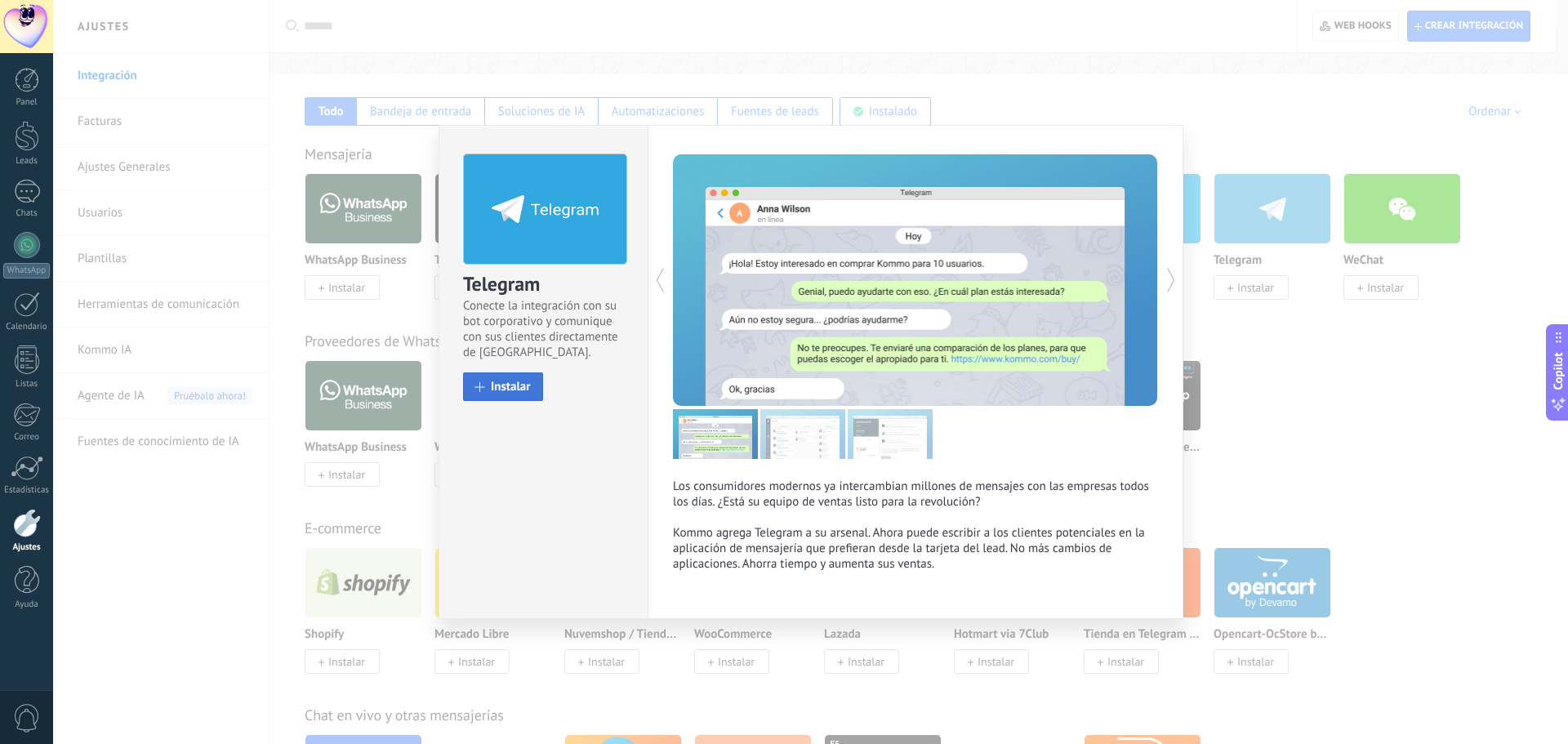
click at [506, 377] on button "Instalar" at bounding box center [503, 386] width 80 height 29
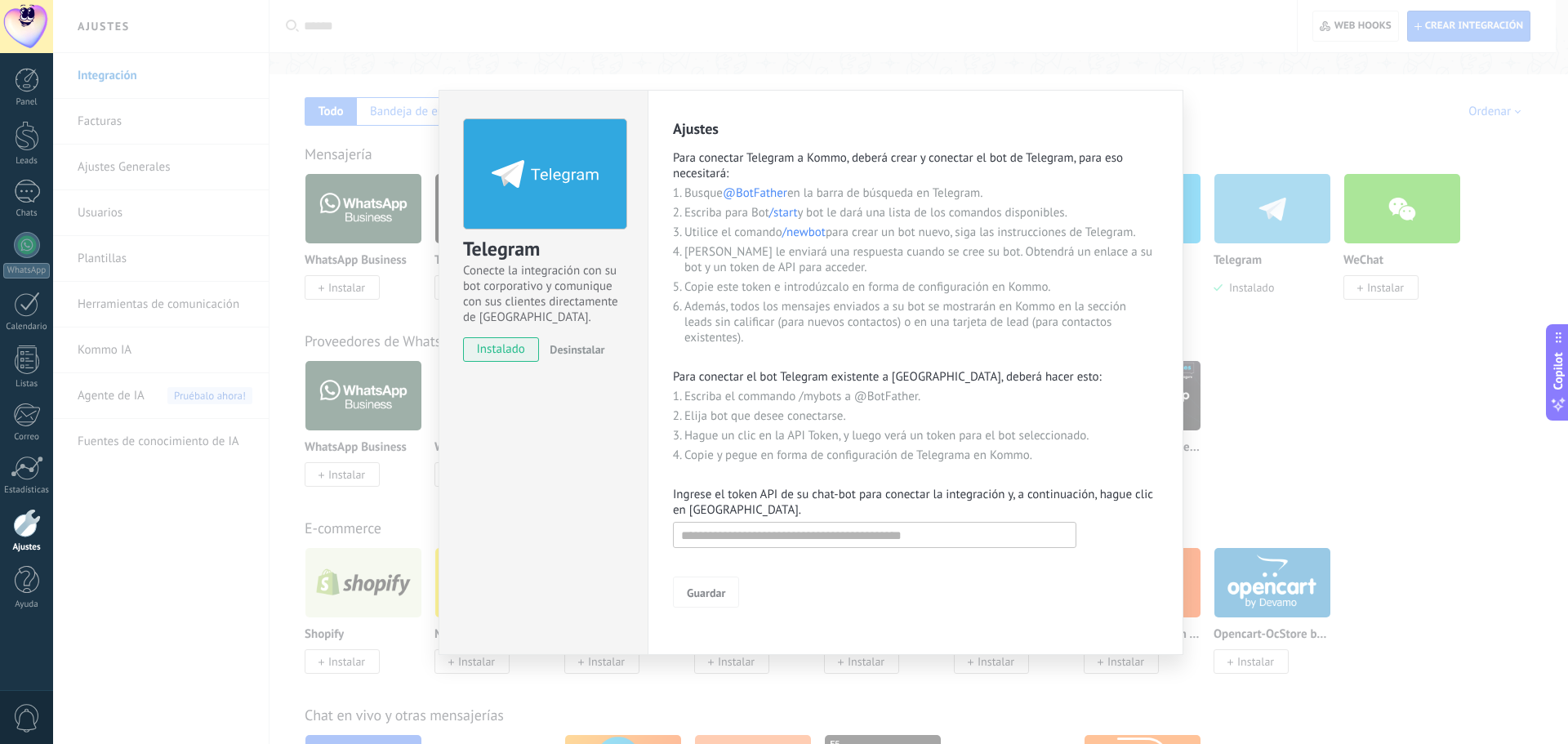
click at [767, 190] on span "@BotFather" at bounding box center [755, 193] width 65 height 15
click at [766, 190] on span "@BotFather" at bounding box center [755, 193] width 65 height 15
click at [718, 195] on li "Busque @BotFather en la barra de búsqueda en Telegram." at bounding box center [921, 193] width 474 height 15
drag, startPoint x: 727, startPoint y: 198, endPoint x: 789, endPoint y: 192, distance: 62.3
click at [790, 190] on li "Busque @BotFather en la barra de búsqueda en Telegram." at bounding box center [921, 193] width 474 height 15
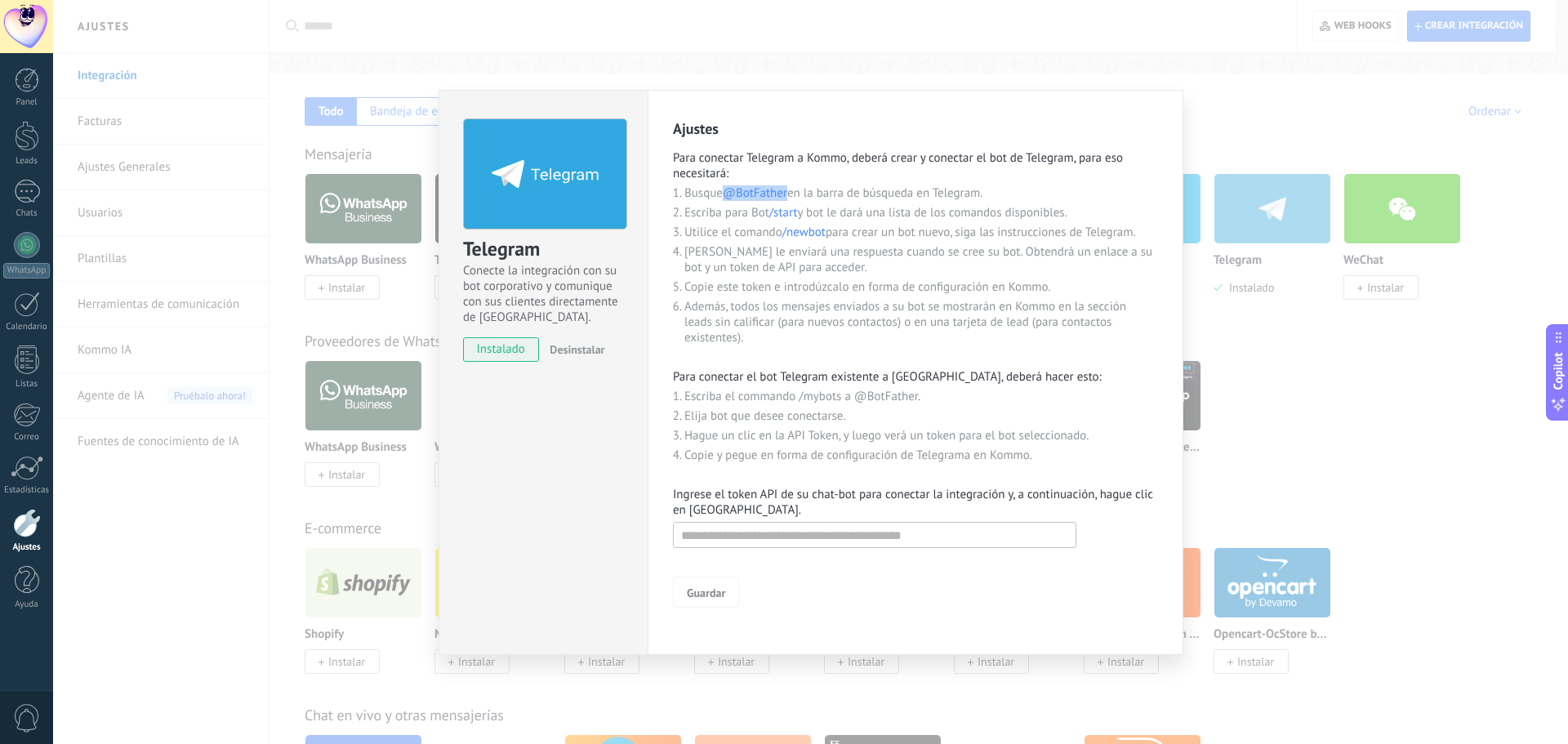
copy span "@BotFather"
click at [792, 213] on span "/start" at bounding box center [784, 212] width 29 height 15
click at [793, 213] on span "/start" at bounding box center [784, 212] width 29 height 15
drag, startPoint x: 771, startPoint y: 210, endPoint x: 799, endPoint y: 219, distance: 29.4
click at [798, 219] on span "/start" at bounding box center [784, 212] width 29 height 15
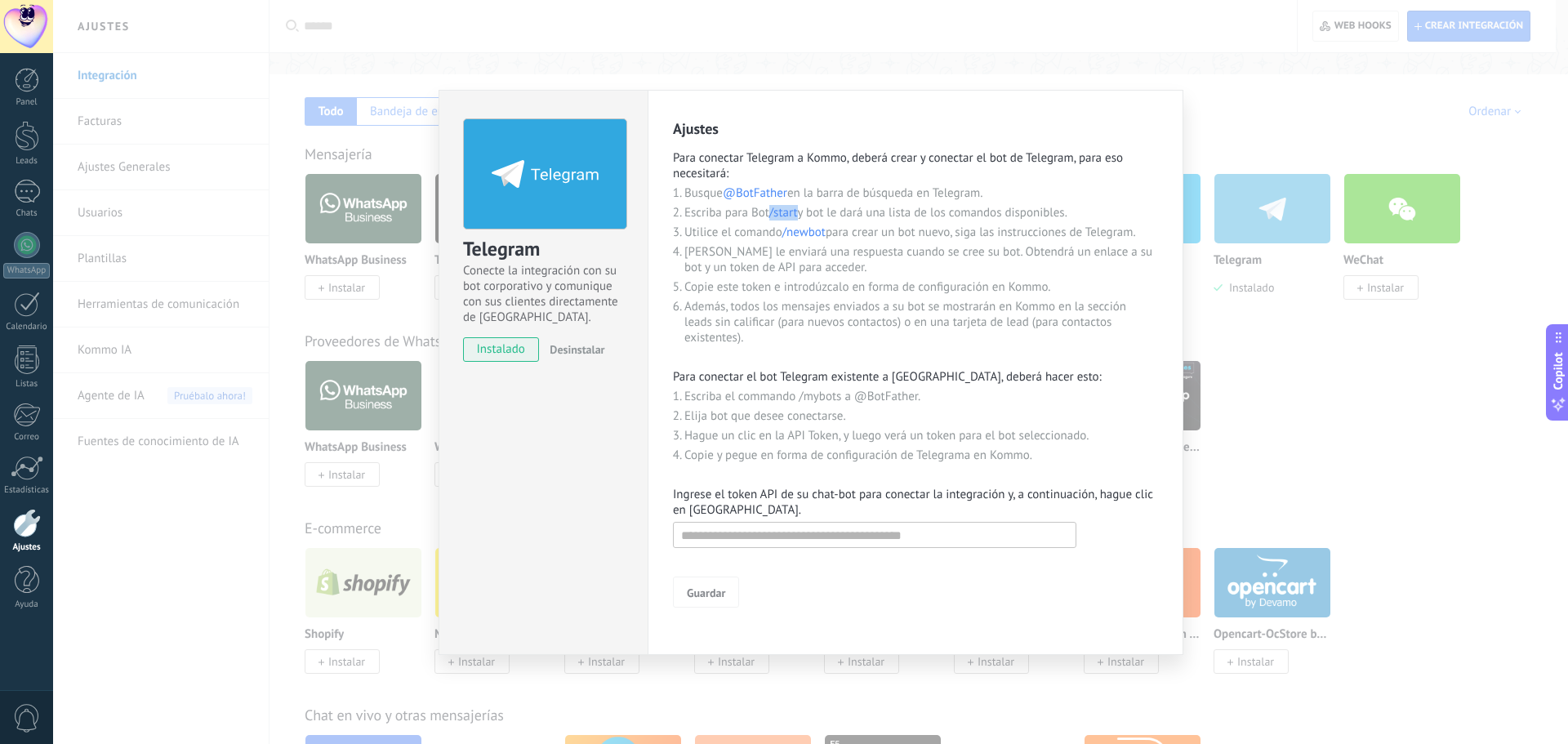
copy span "/start"
click at [843, 540] on input "text" at bounding box center [875, 534] width 404 height 26
paste input "**********"
type input "**********"
click at [719, 597] on span "Guardar" at bounding box center [706, 593] width 39 height 12
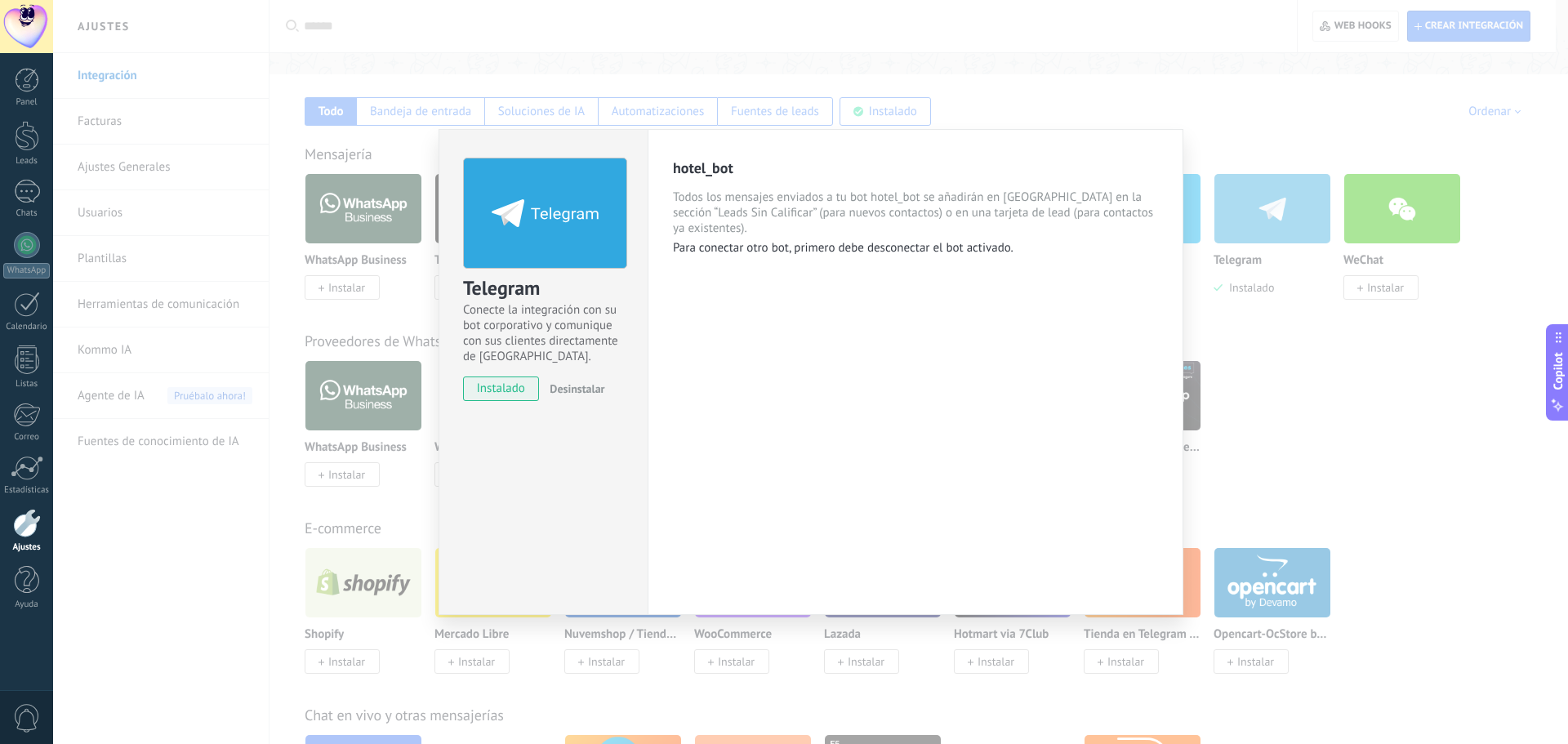
click at [242, 519] on div "Telegram Conecte la integración con su bot corporativo y comunique con sus clie…" at bounding box center [810, 372] width 1515 height 744
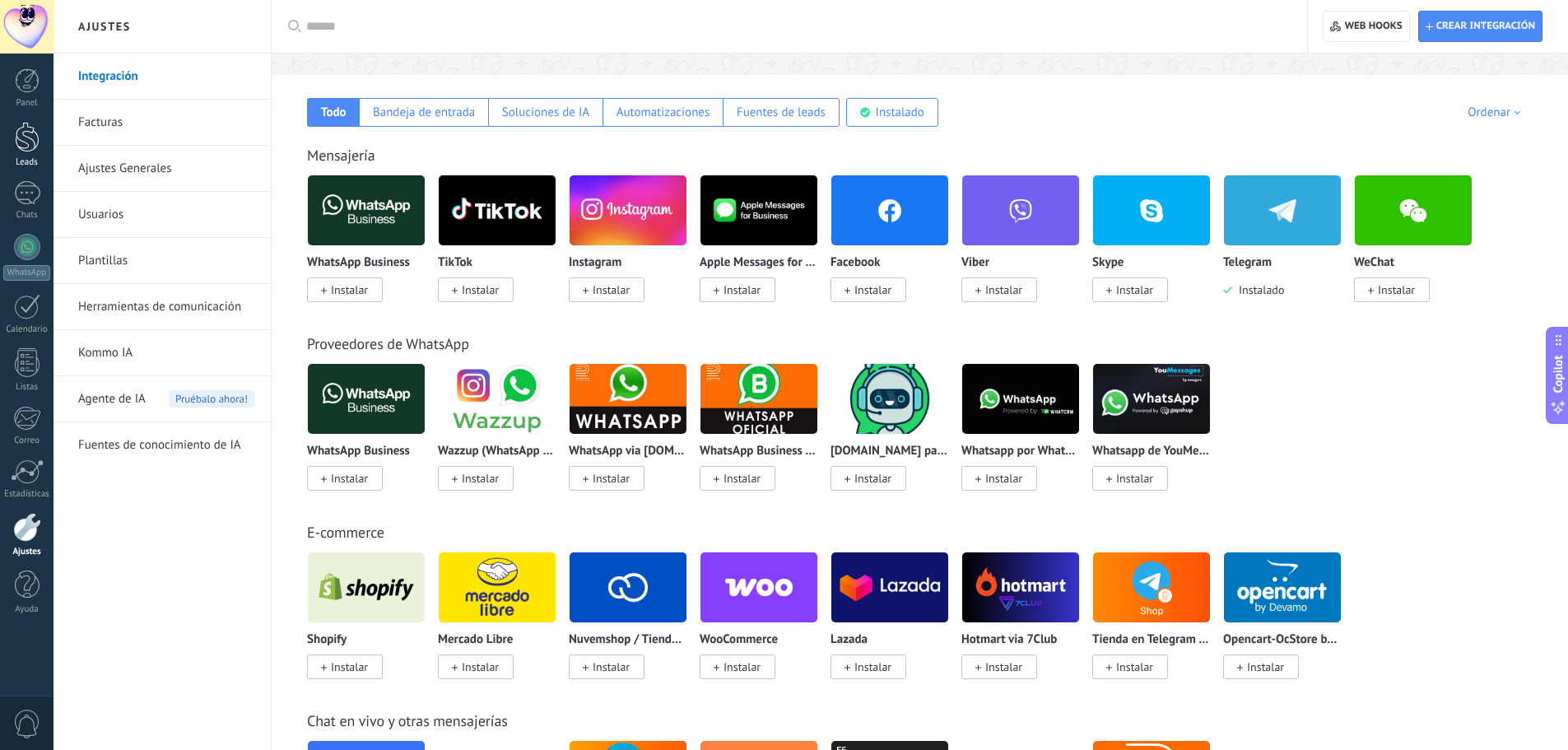
click at [20, 129] on div at bounding box center [26, 137] width 25 height 31
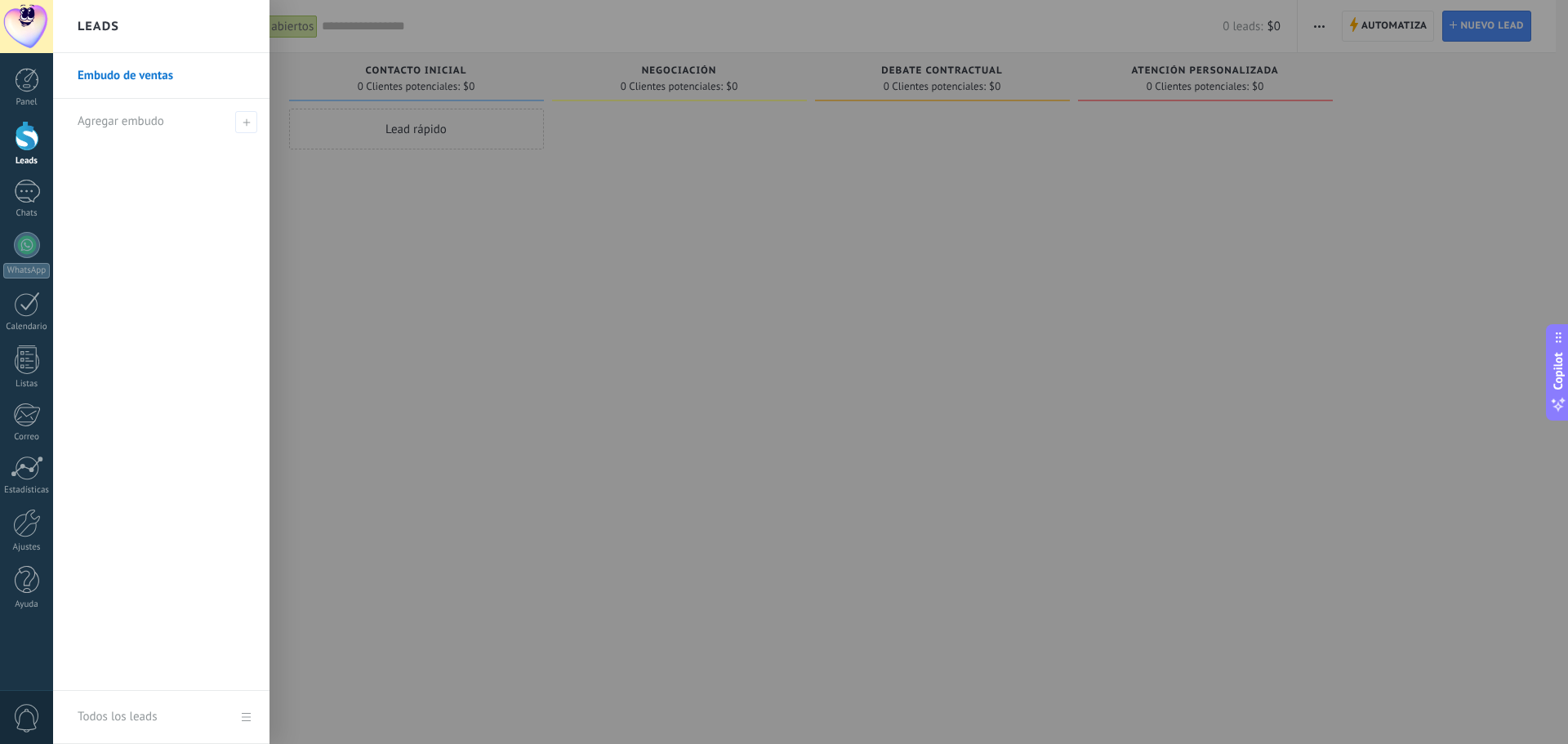
click at [391, 335] on div at bounding box center [837, 372] width 1568 height 744
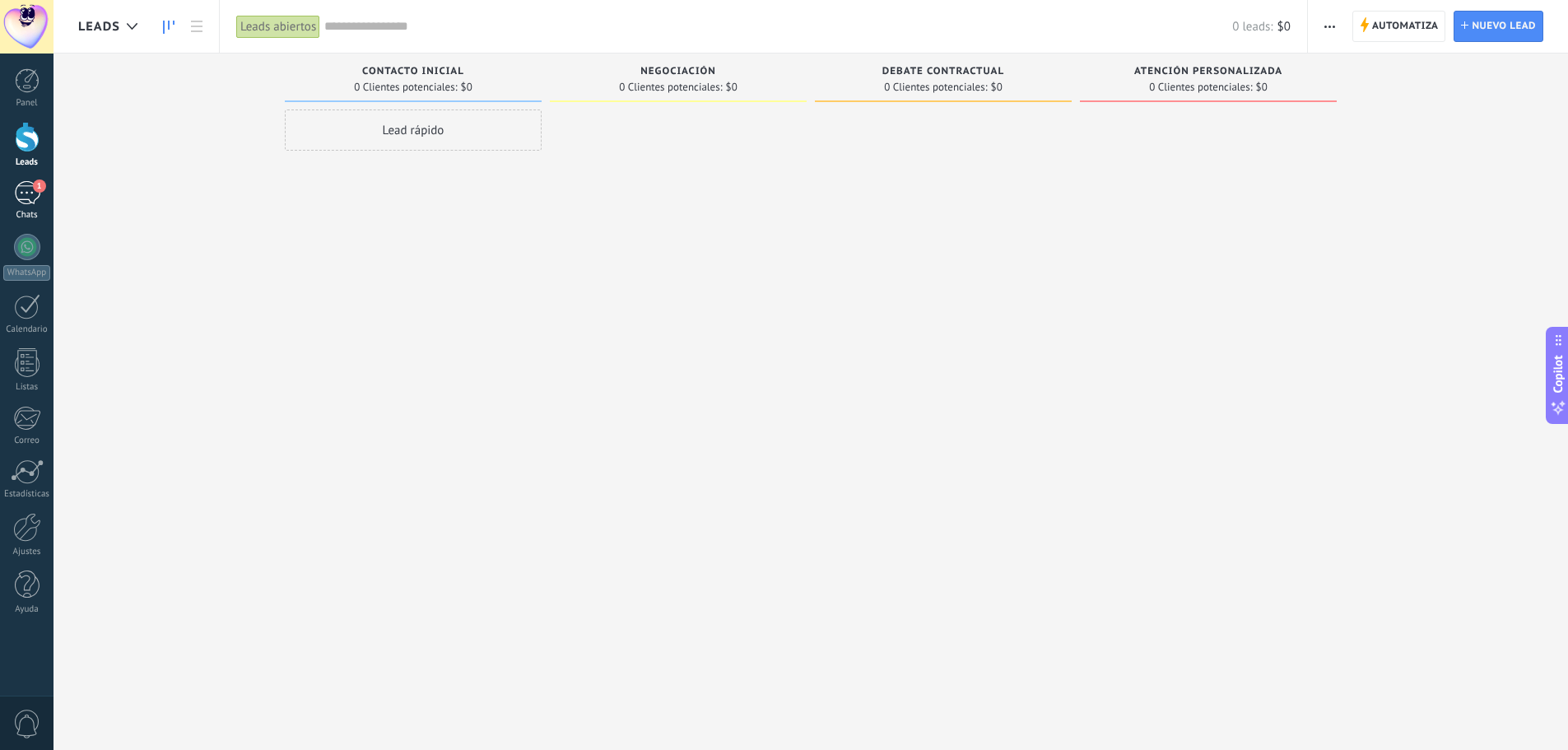
click at [36, 196] on div "1" at bounding box center [26, 192] width 26 height 24
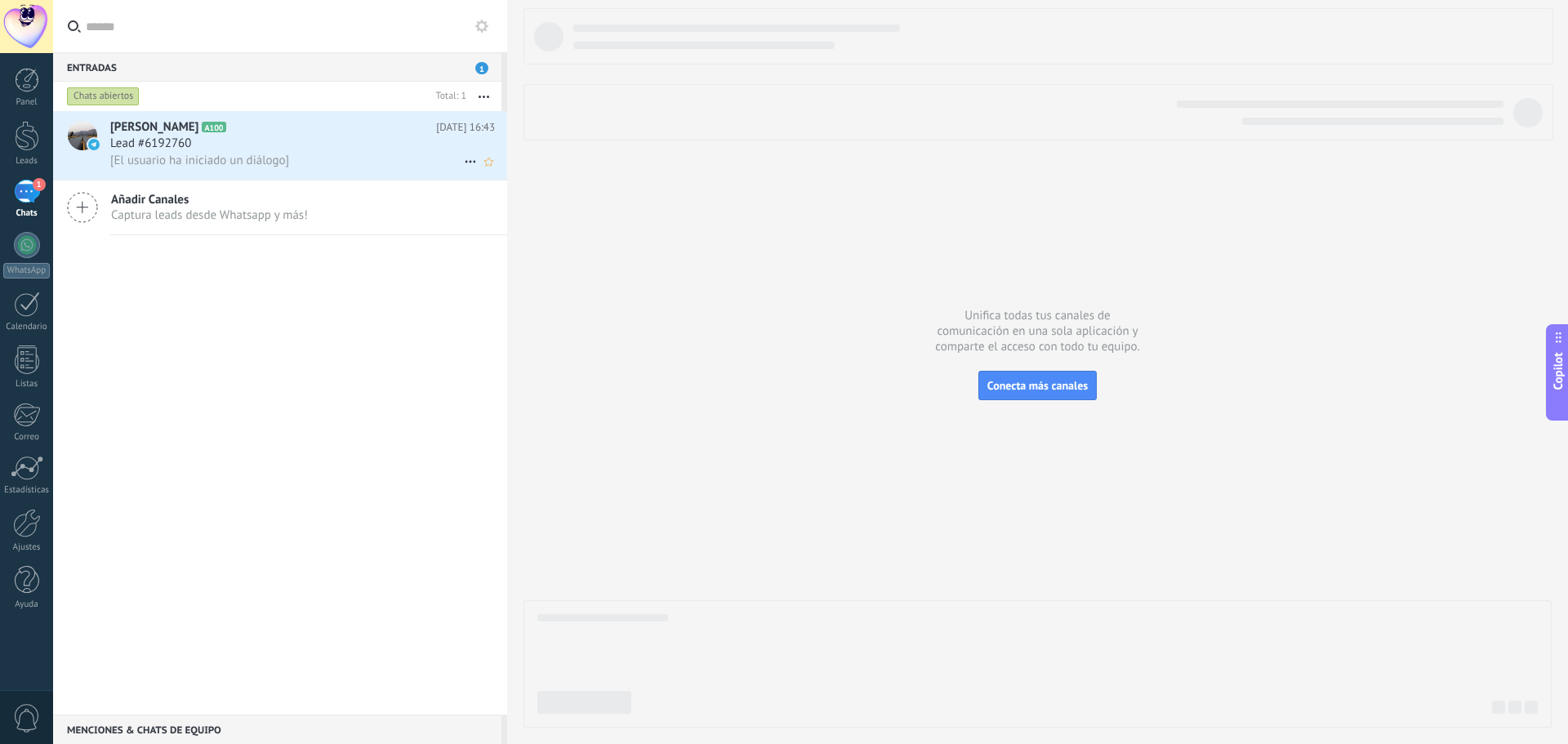
click at [266, 133] on h2 "[PERSON_NAME] A100" at bounding box center [273, 127] width 326 height 16
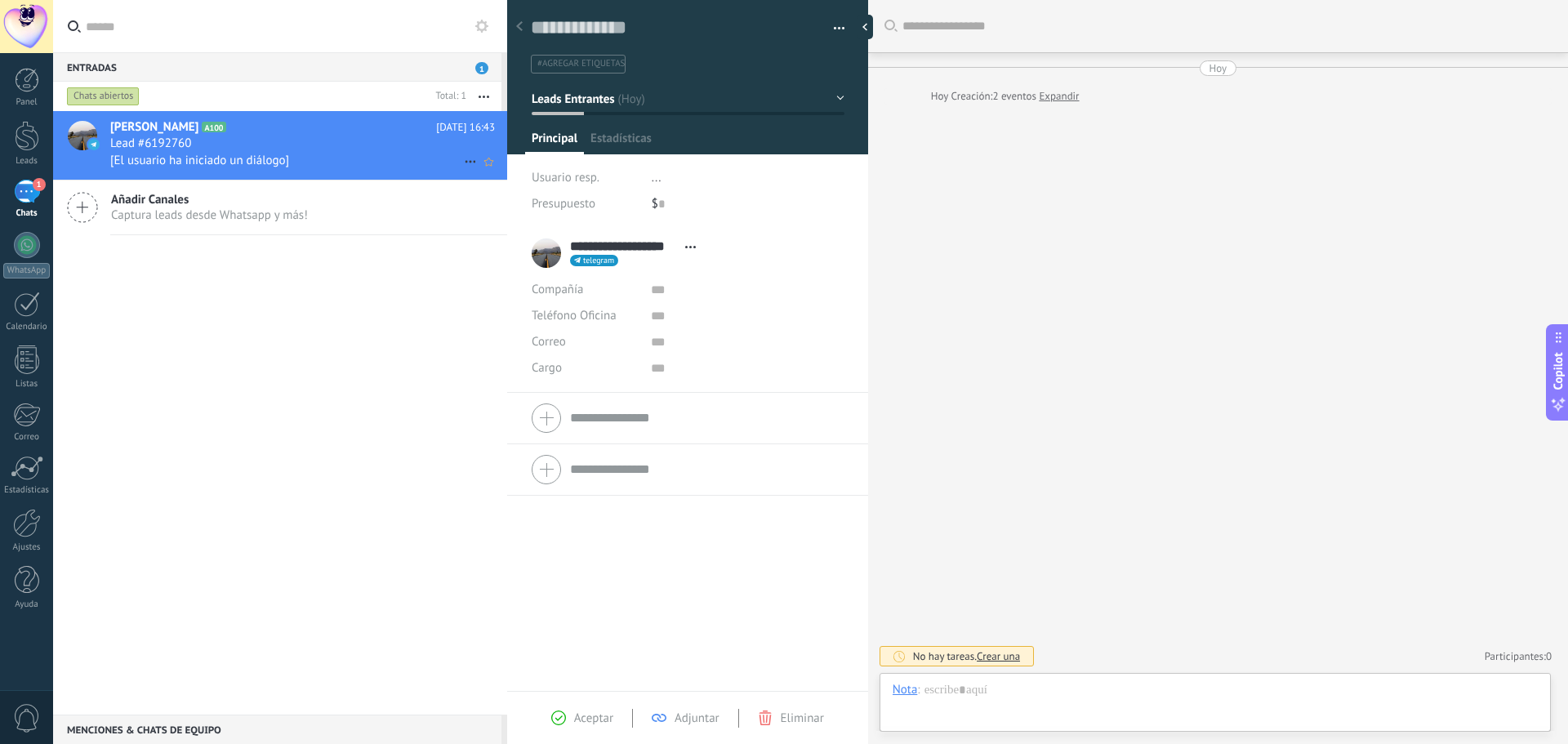
scroll to position [24, 0]
click at [329, 144] on div "Lead #6192760" at bounding box center [302, 143] width 385 height 16
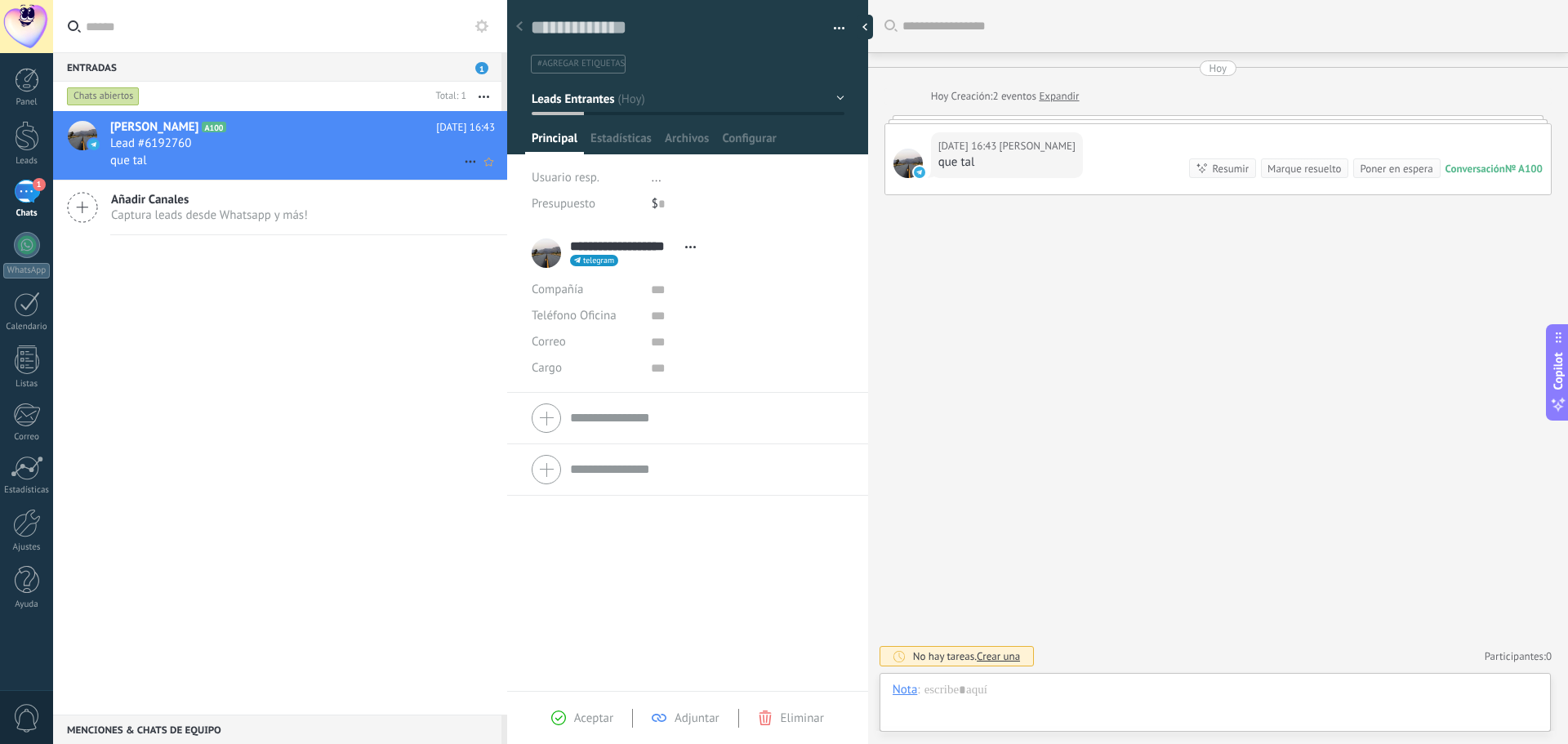
scroll to position [24, 0]
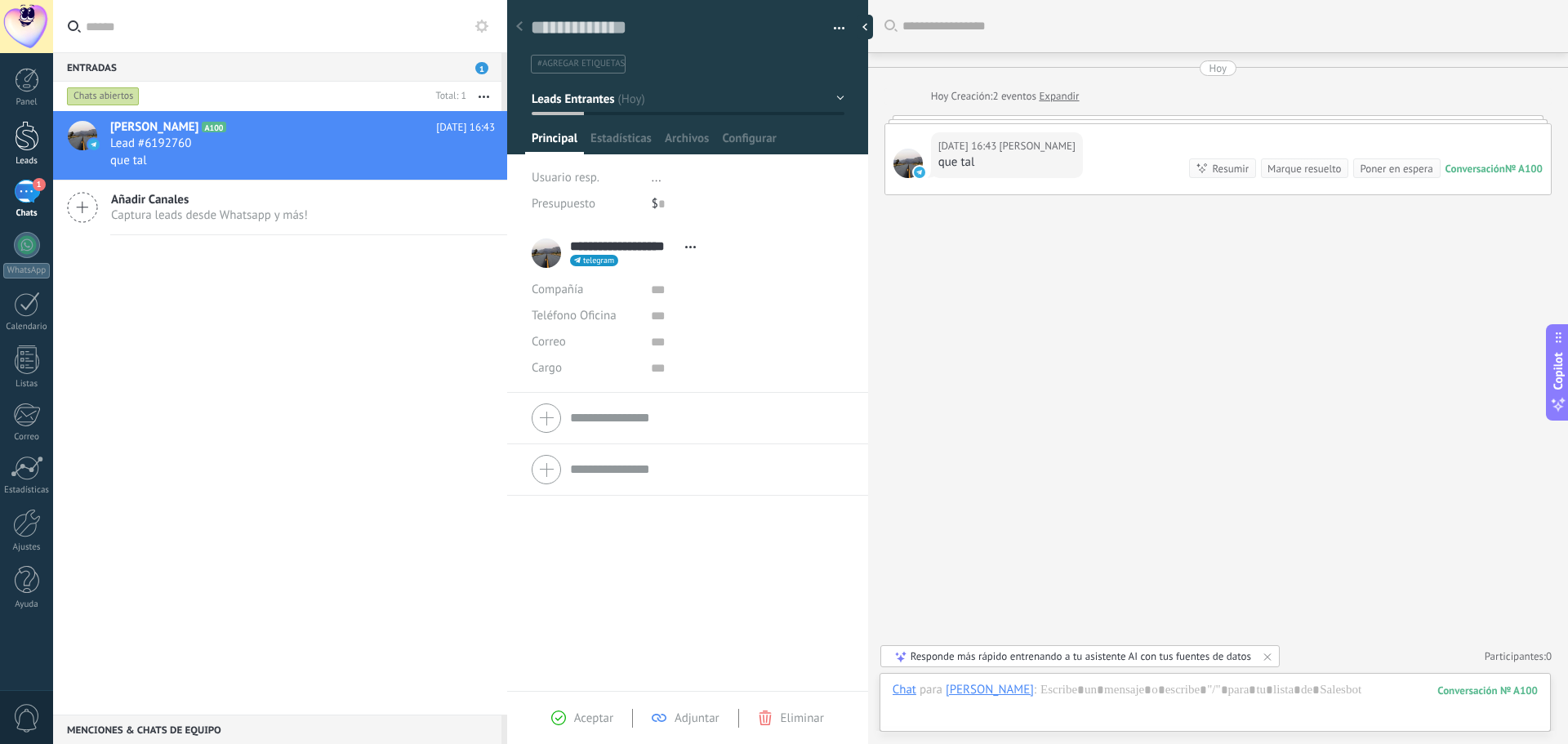
click at [31, 133] on div at bounding box center [26, 136] width 24 height 31
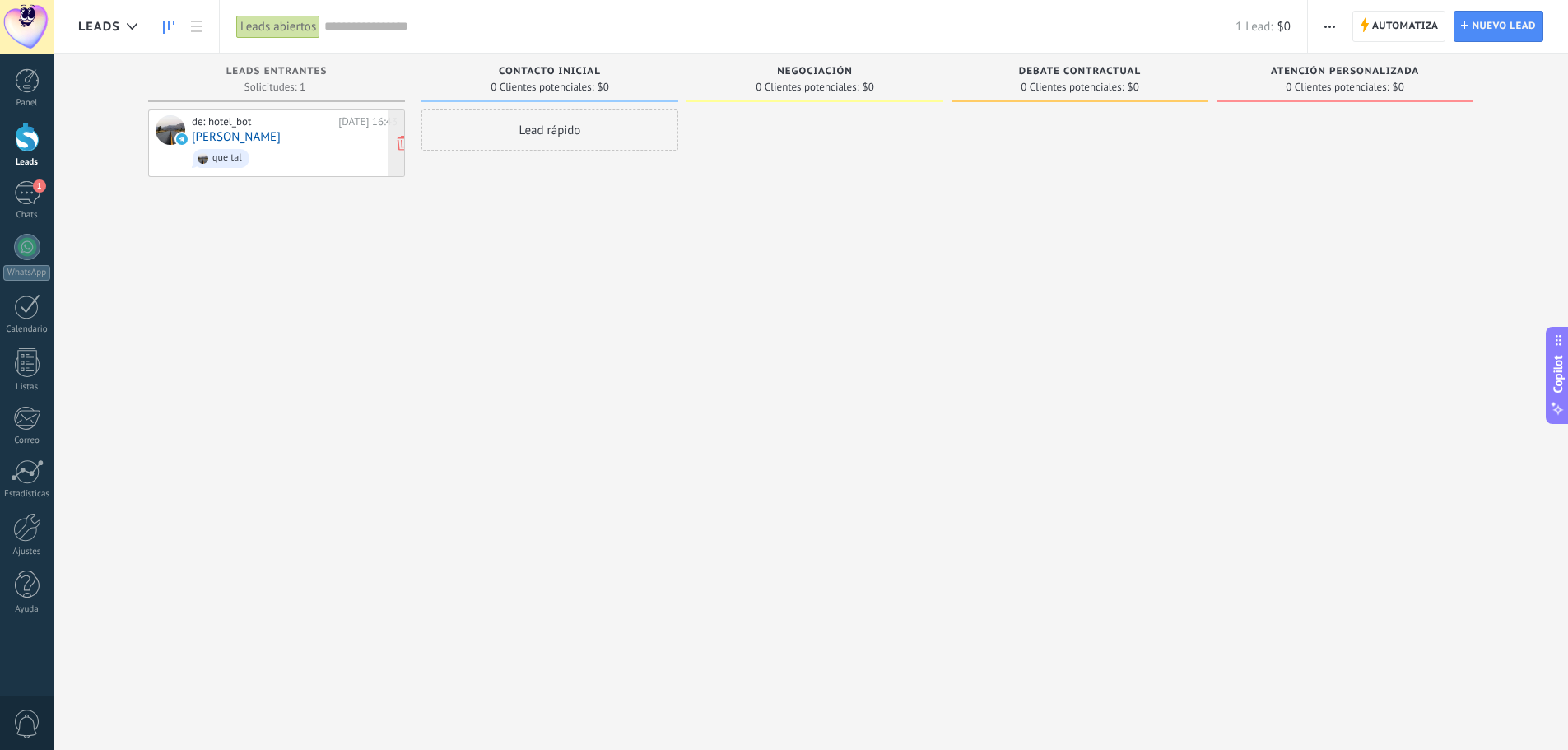
click at [213, 153] on div "que tal" at bounding box center [227, 158] width 30 height 12
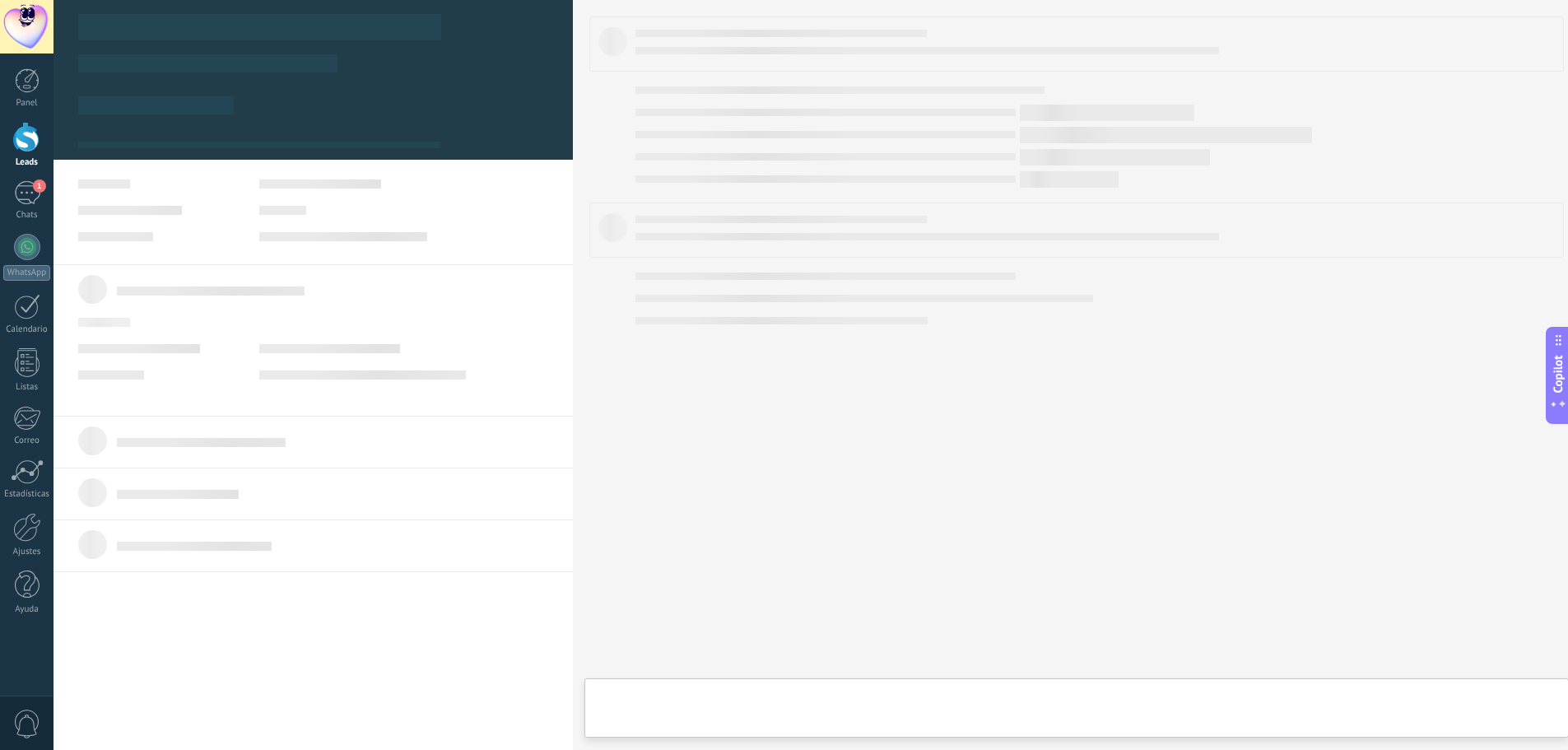
click at [217, 141] on div at bounding box center [313, 148] width 483 height 24
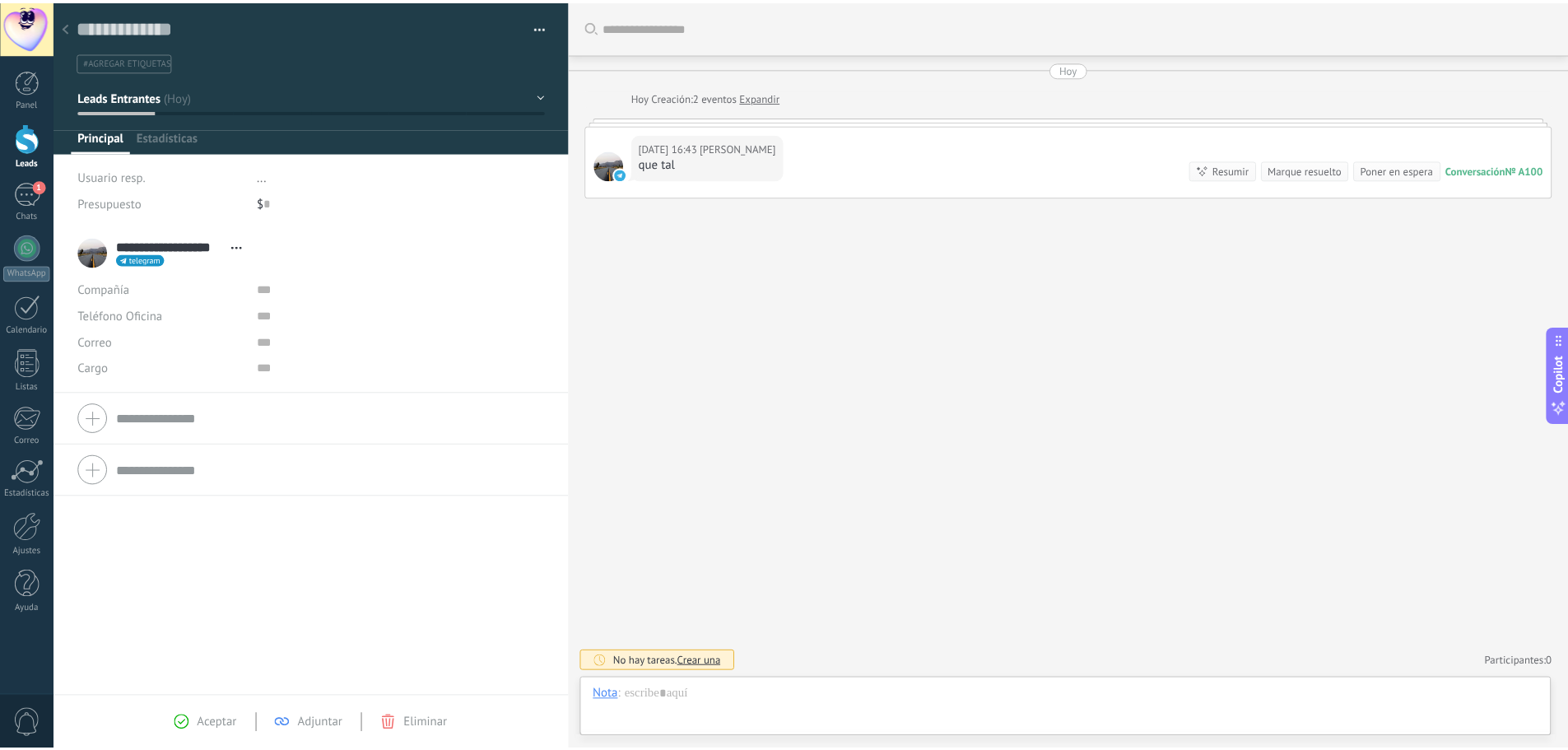
scroll to position [25, 0]
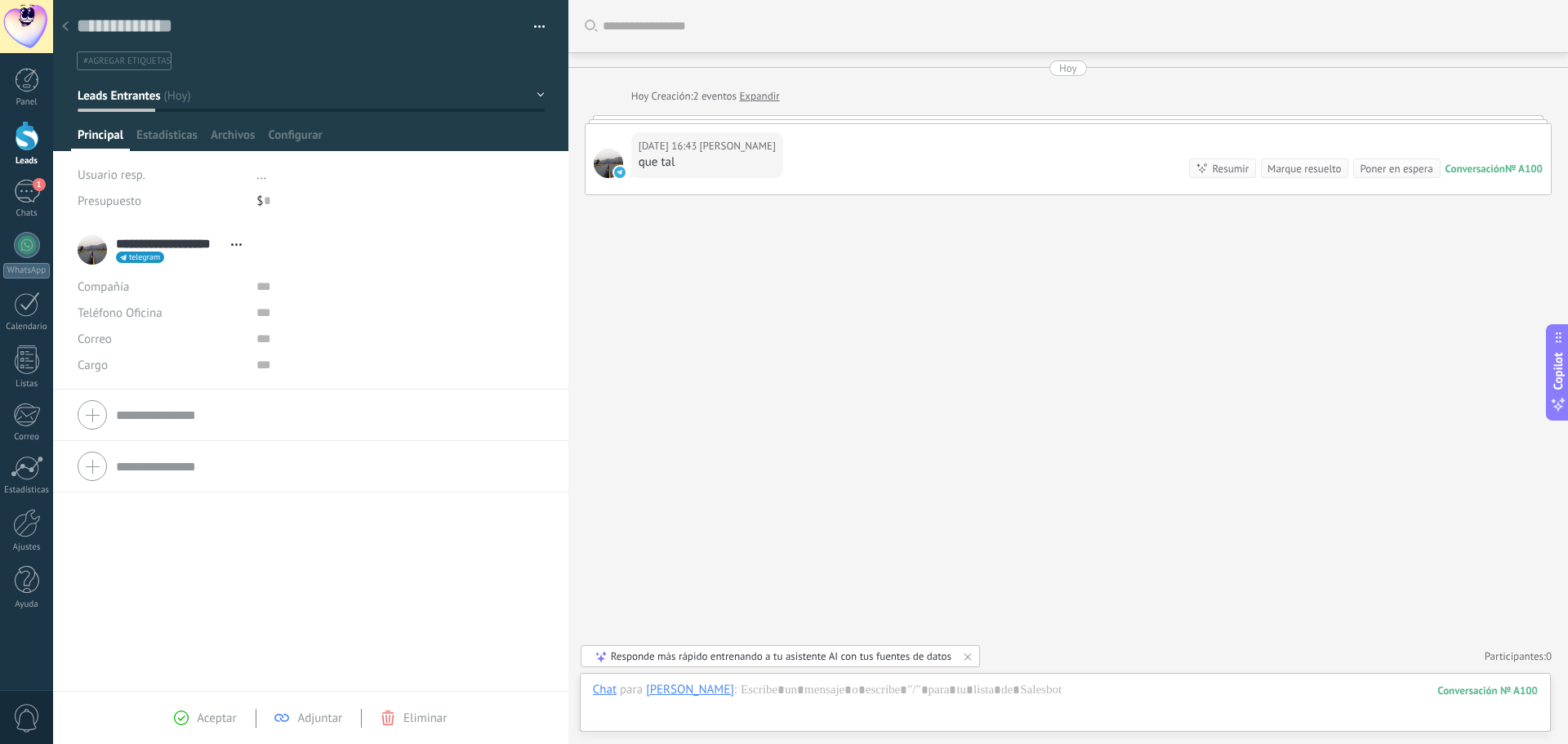
click at [579, 204] on div "Buscar Carga más [DATE] [DATE] Creación: 2 eventos Expandir [DATE] 16:43 [PERSO…" at bounding box center [1068, 372] width 999 height 744
click at [487, 239] on div "**********" at bounding box center [310, 250] width 466 height 41
click at [160, 131] on span "Estadísticas" at bounding box center [167, 139] width 61 height 23
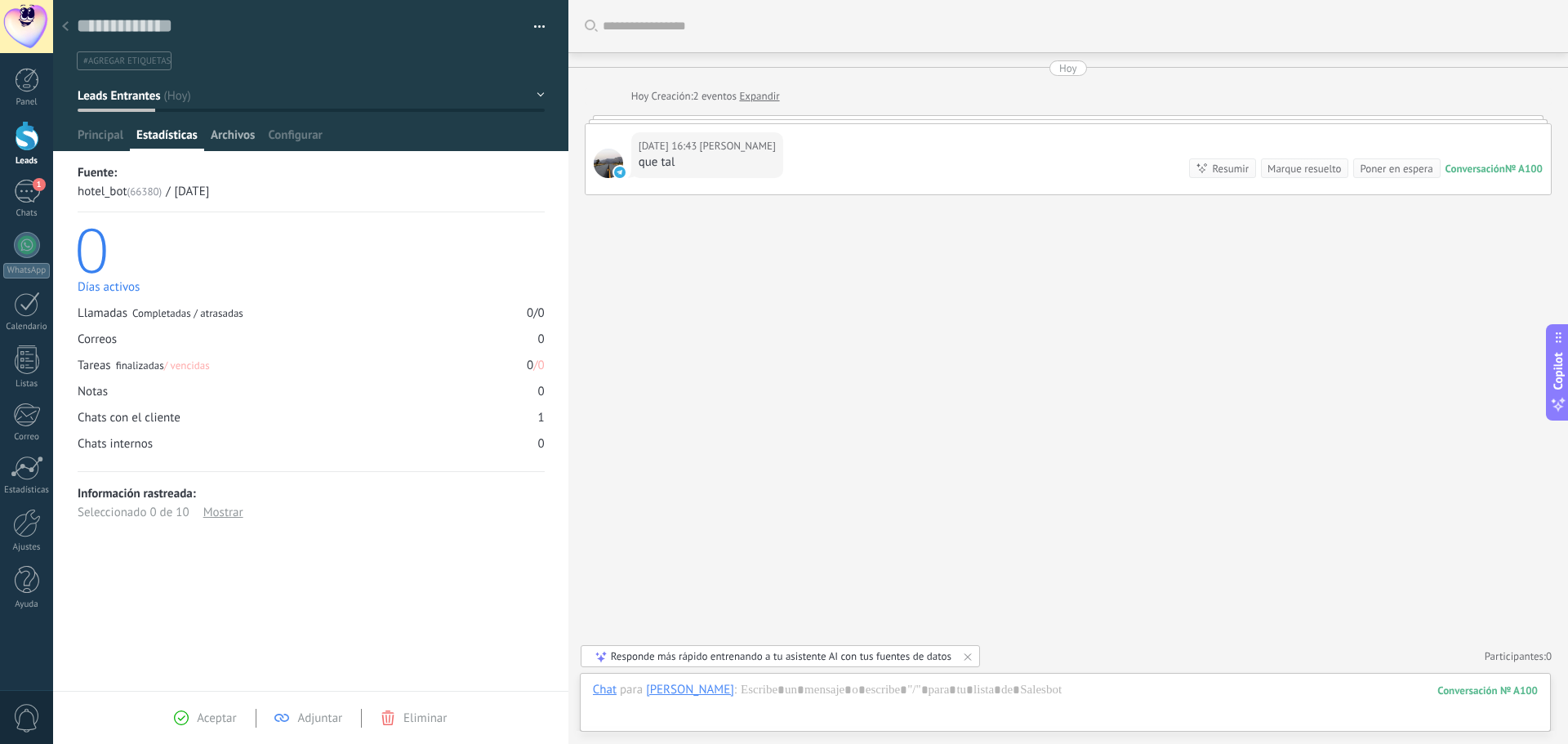
click at [206, 129] on div "Archivos" at bounding box center [232, 139] width 57 height 23
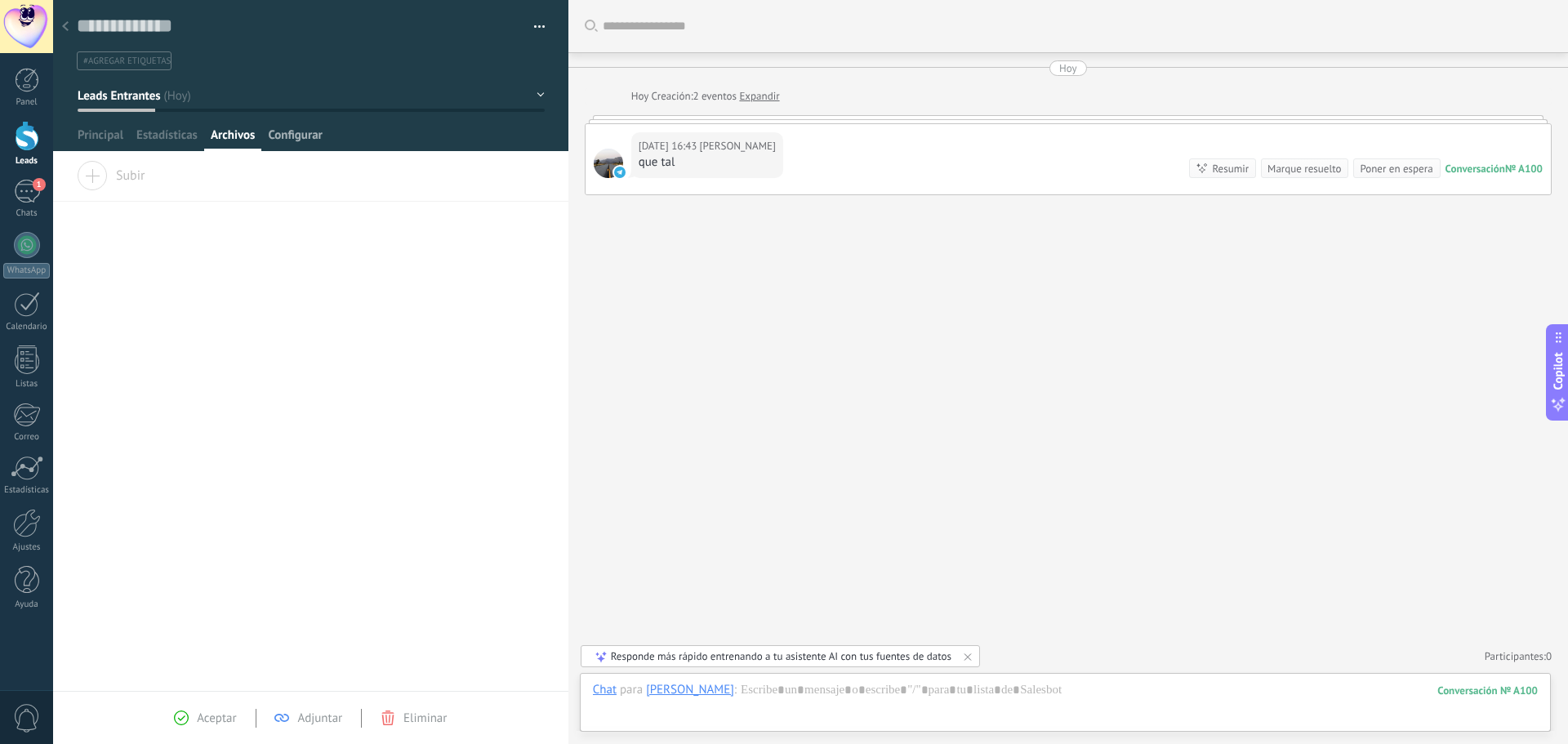
click at [278, 132] on span "Configurar" at bounding box center [295, 139] width 54 height 23
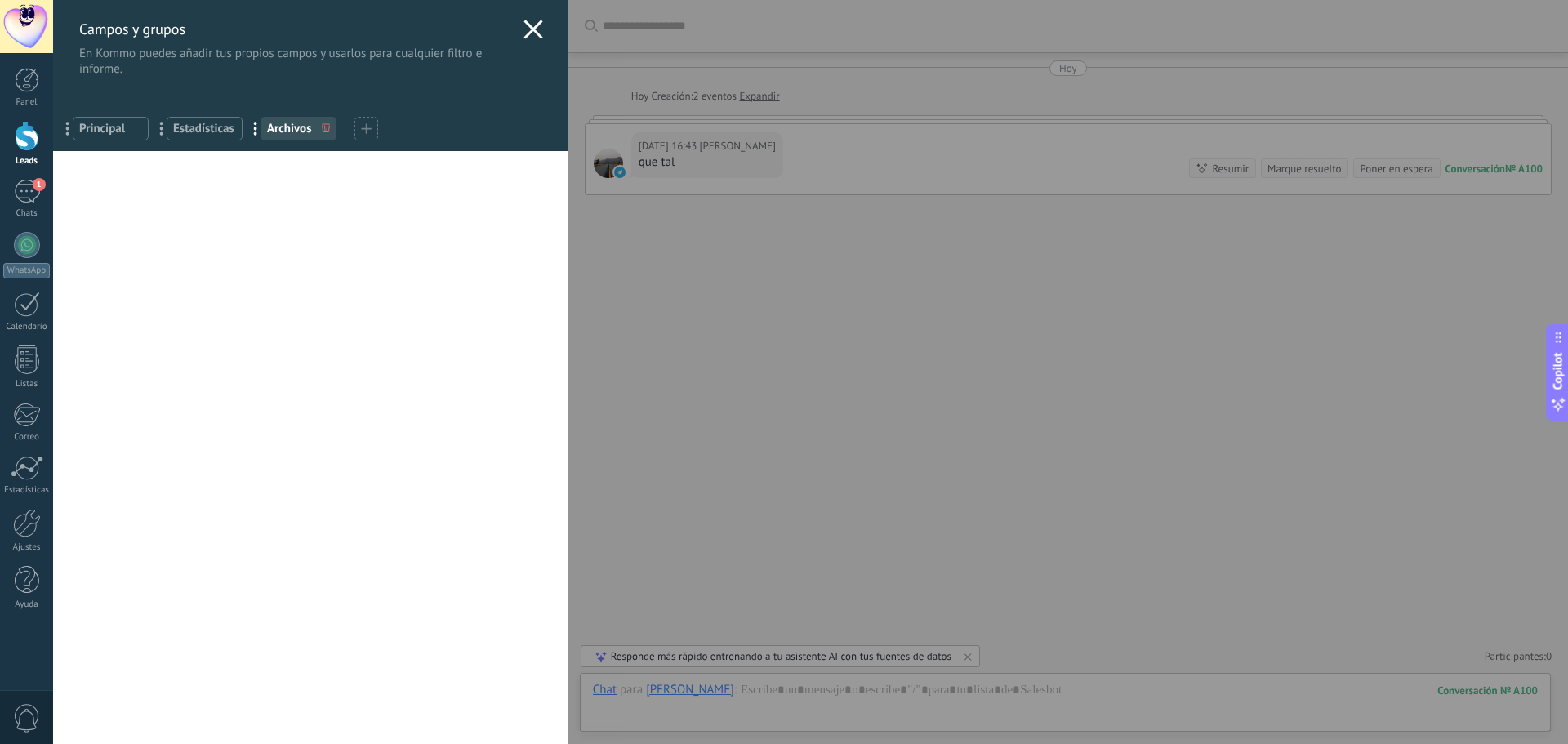
click at [537, 29] on div "Campos y grupos En Kommo puedes añadir tus propios campos y usarlos para cualqu…" at bounding box center [311, 76] width 515 height 151
click at [533, 32] on icon at bounding box center [533, 30] width 20 height 20
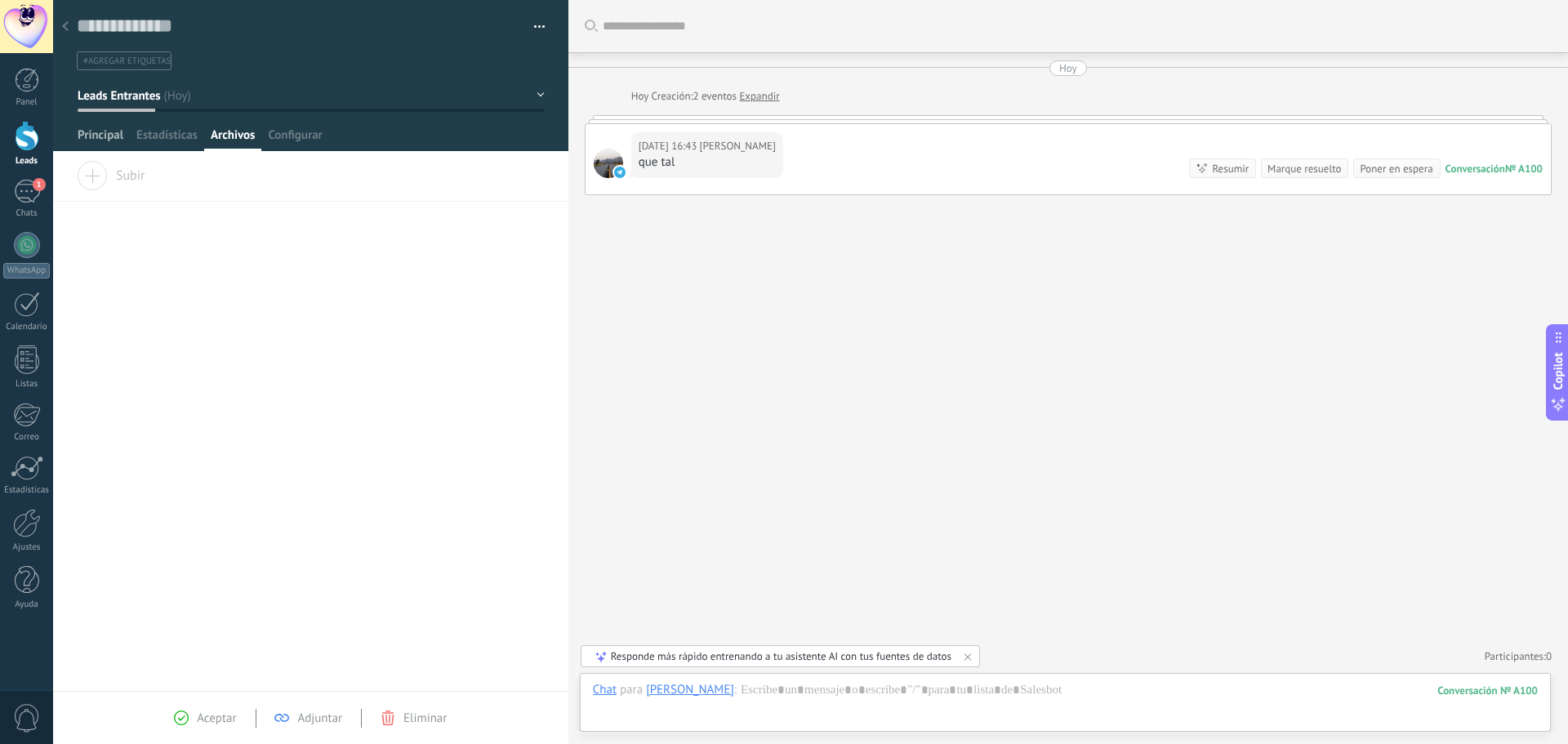
click at [92, 136] on span "Principal" at bounding box center [100, 139] width 46 height 23
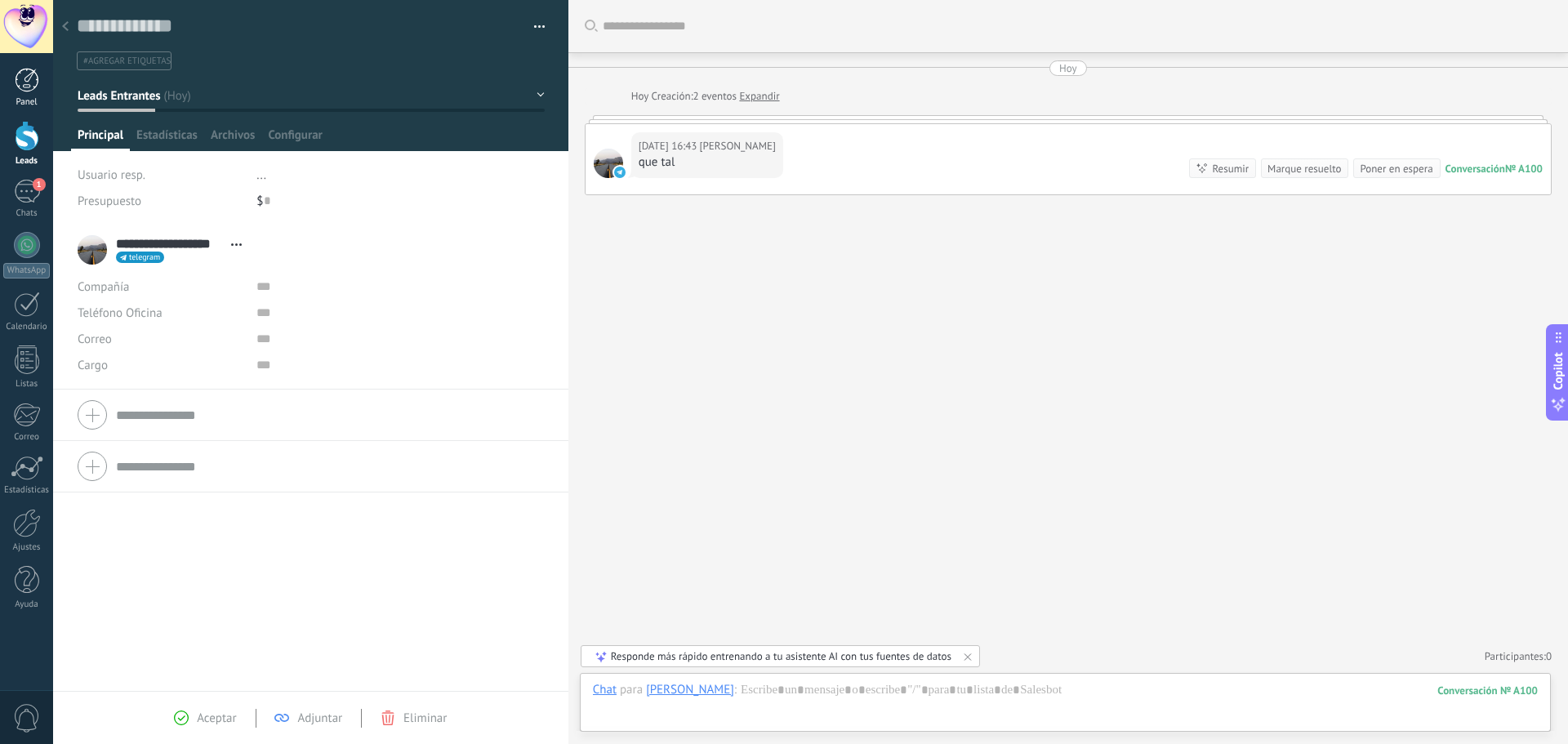
click at [22, 87] on div at bounding box center [26, 79] width 24 height 24
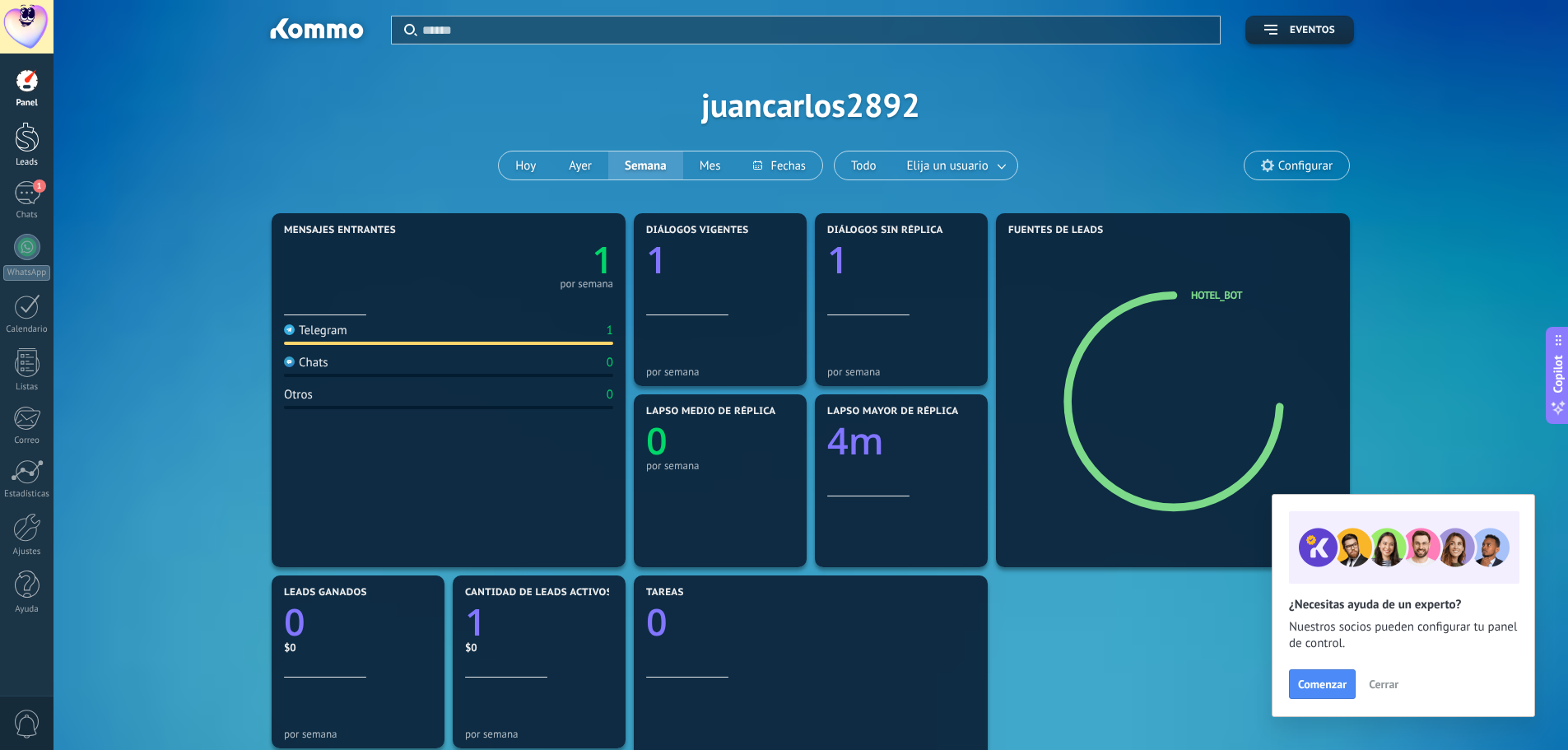
click at [28, 143] on div at bounding box center [26, 137] width 25 height 31
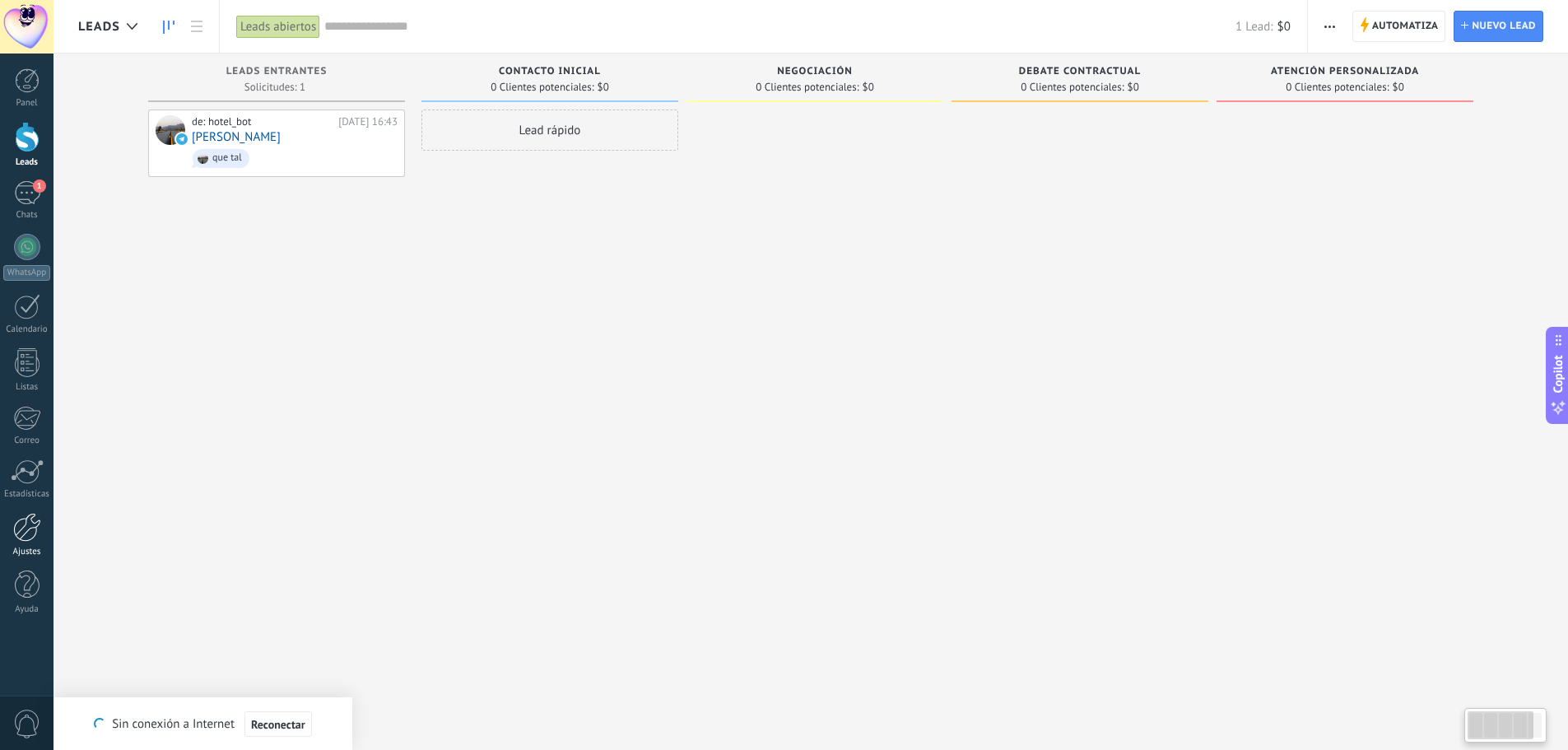
type textarea "**********"
